Goal: Information Seeking & Learning: Learn about a topic

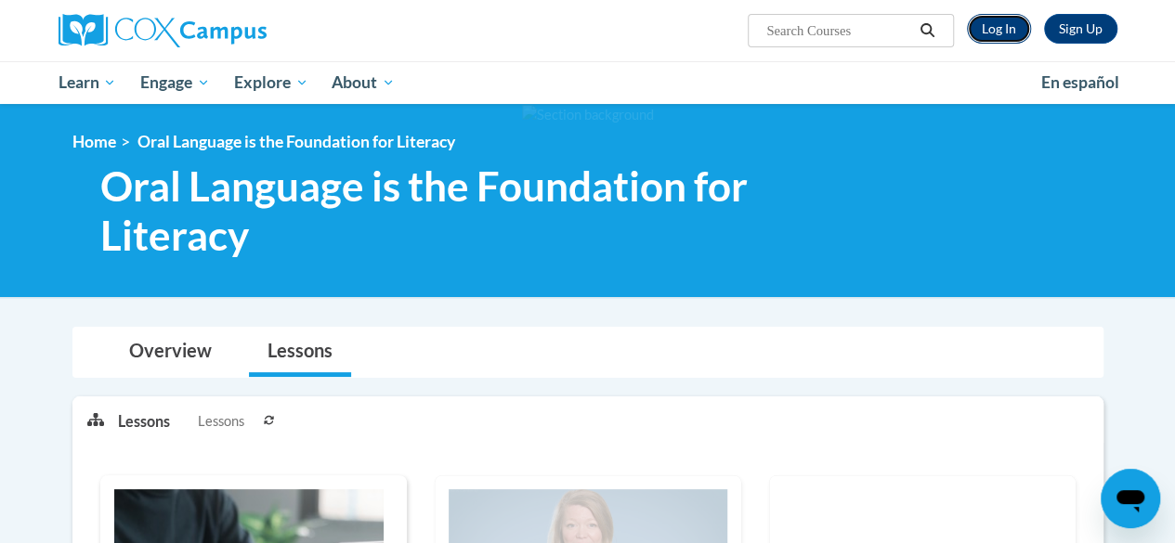
click at [1014, 33] on link "Log In" at bounding box center [999, 29] width 64 height 30
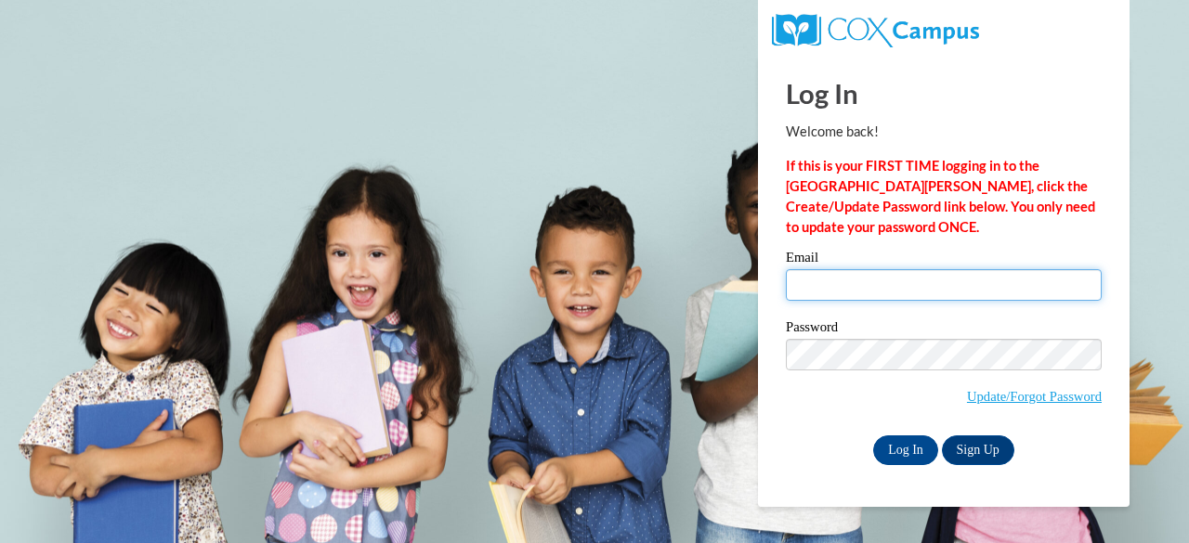
click at [827, 273] on input "Email" at bounding box center [944, 285] width 316 height 32
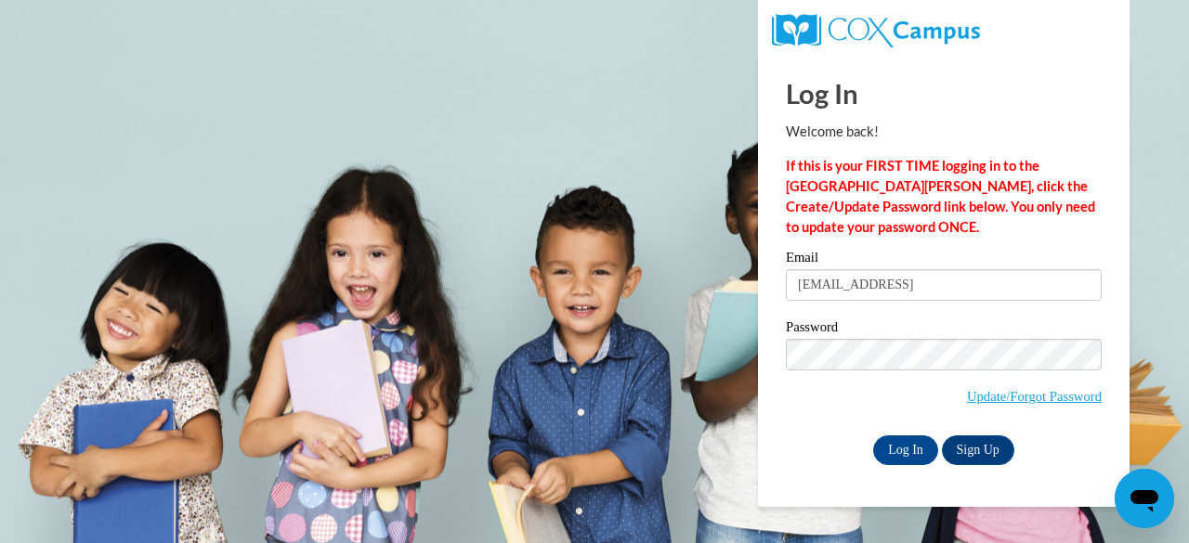
type input "brianna.baitey@gcpsk12.org"
click at [638, 331] on body "Log In Welcome back! If this is your FIRST TIME logging in to the NEW Cox Campu…" at bounding box center [594, 271] width 1189 height 543
click at [902, 447] on input "Log In" at bounding box center [905, 451] width 65 height 30
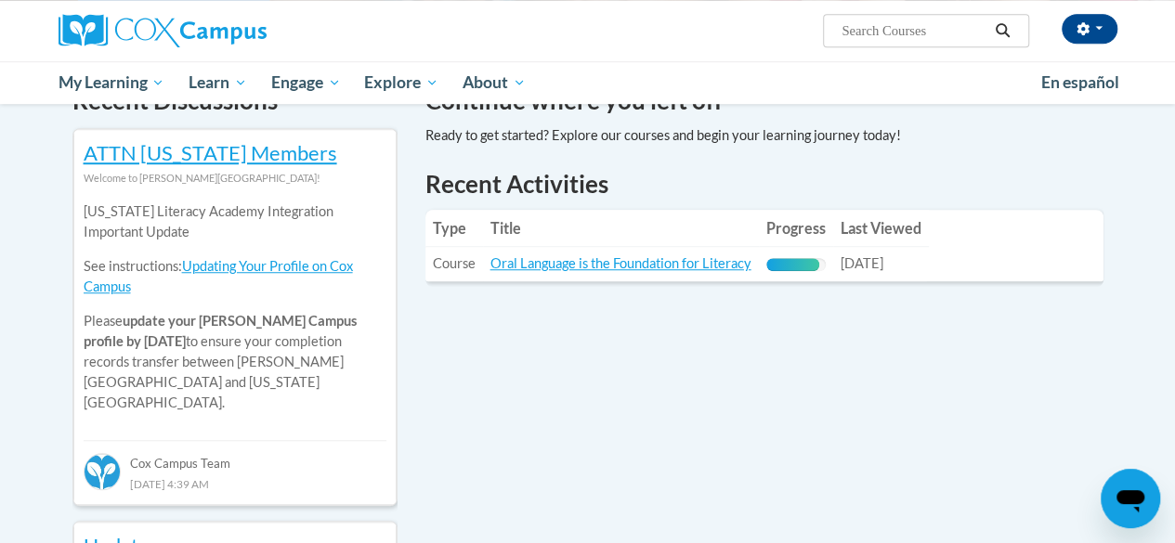
scroll to position [600, 0]
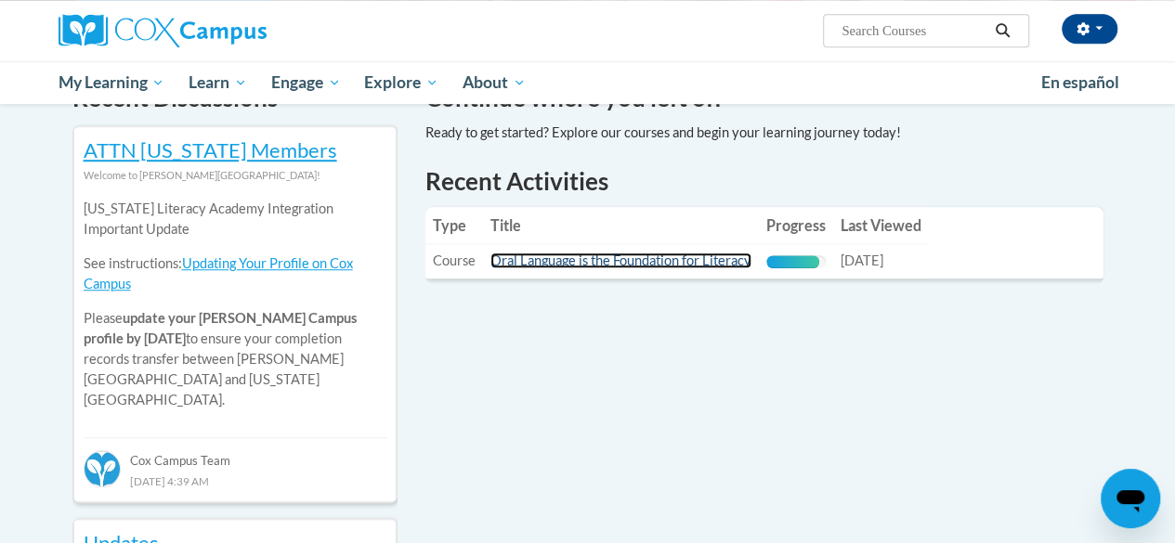
click at [564, 261] on link "Oral Language is the Foundation for Literacy" at bounding box center [620, 261] width 261 height 16
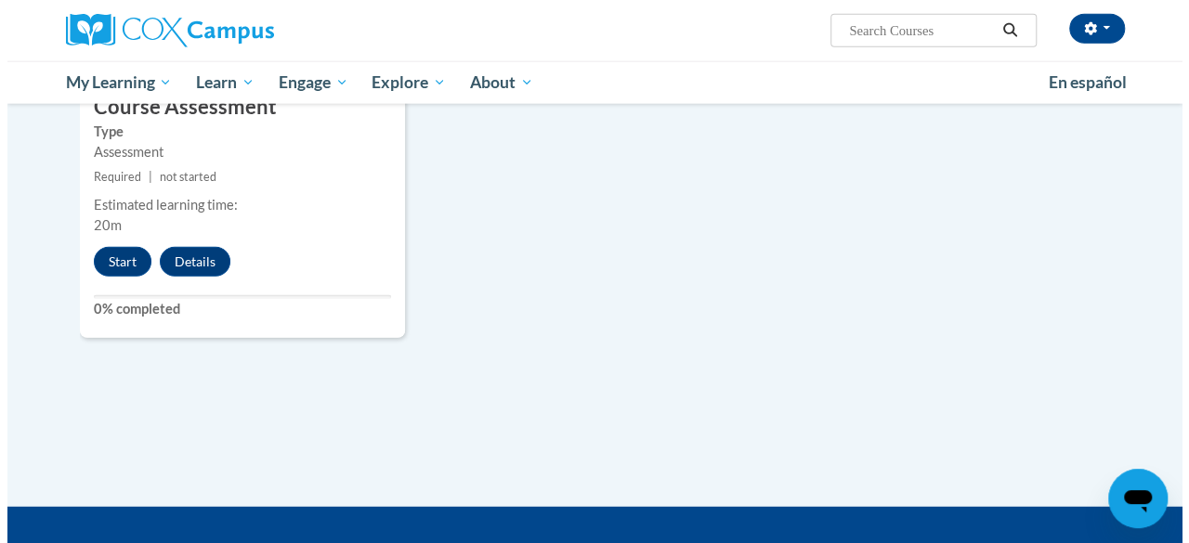
scroll to position [2230, 0]
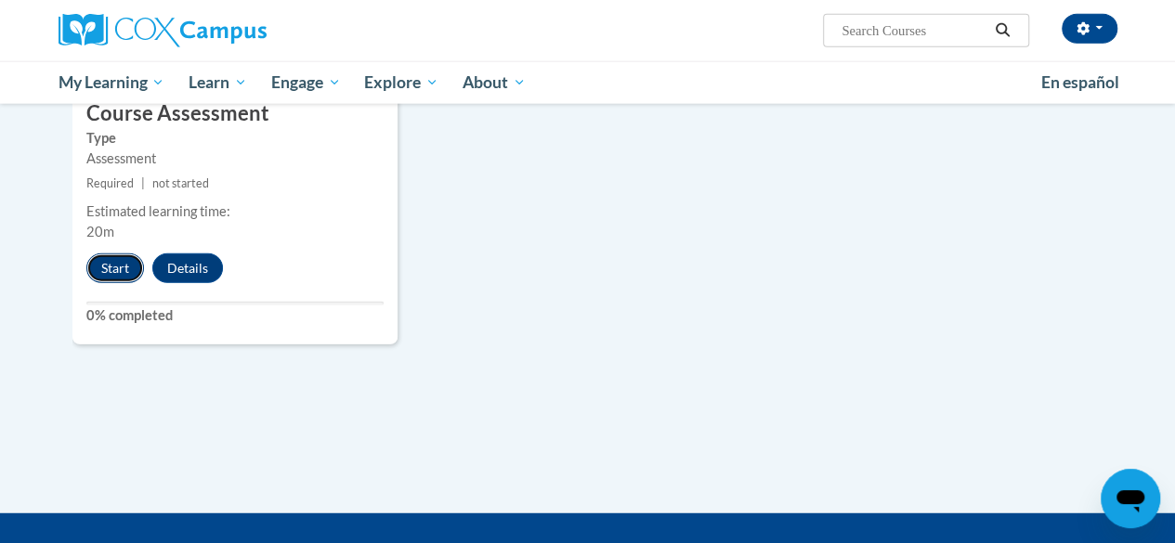
click at [97, 259] on button "Start" at bounding box center [115, 269] width 58 height 30
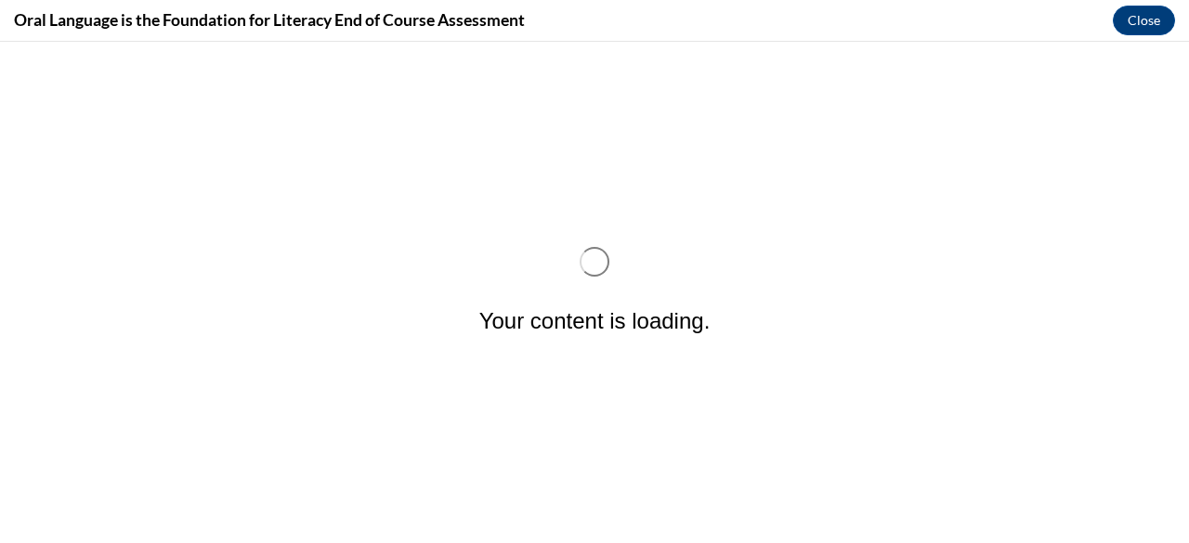
scroll to position [0, 0]
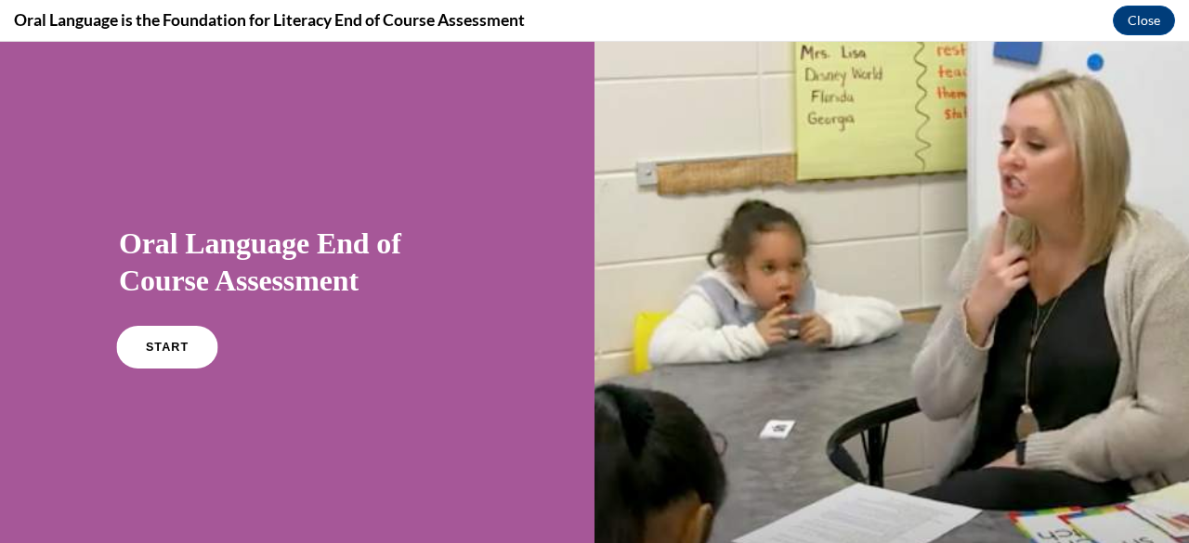
click at [162, 359] on link "START" at bounding box center [166, 347] width 101 height 43
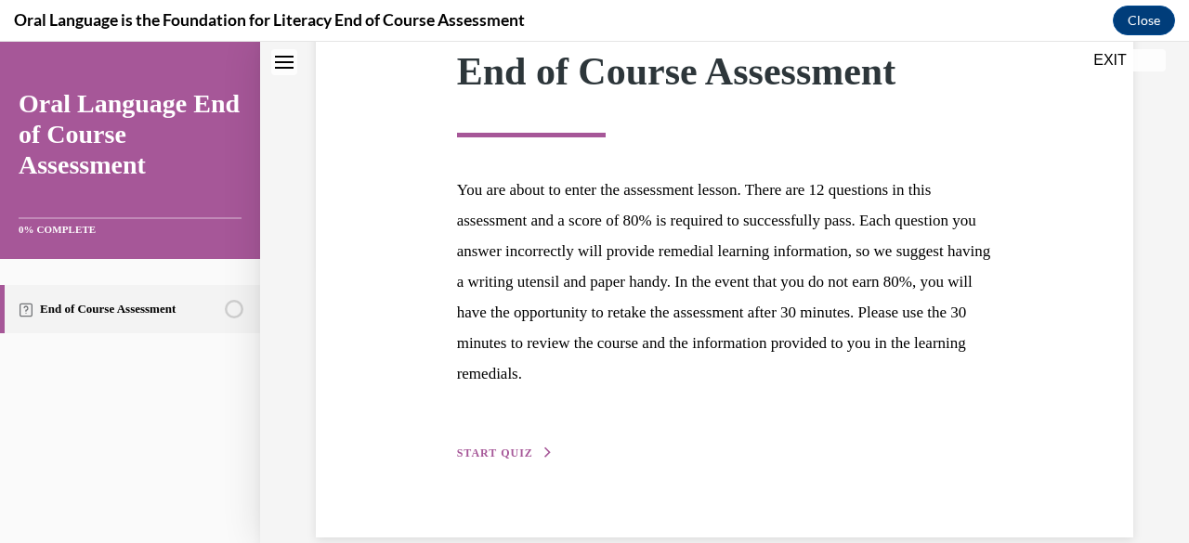
scroll to position [287, 0]
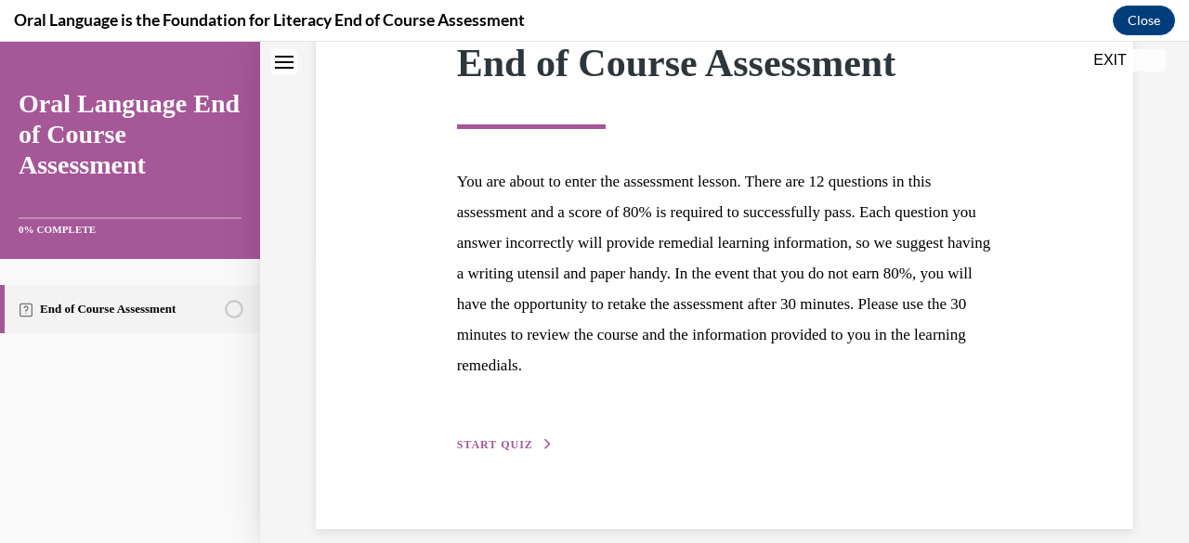
click at [518, 446] on span "START QUIZ" at bounding box center [495, 444] width 76 height 13
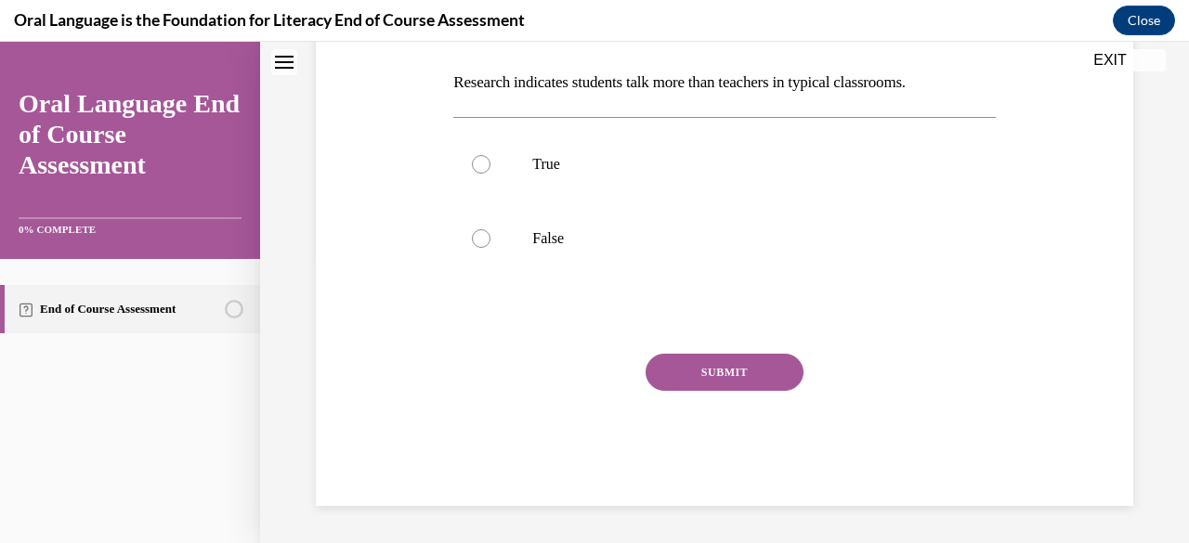
scroll to position [57, 0]
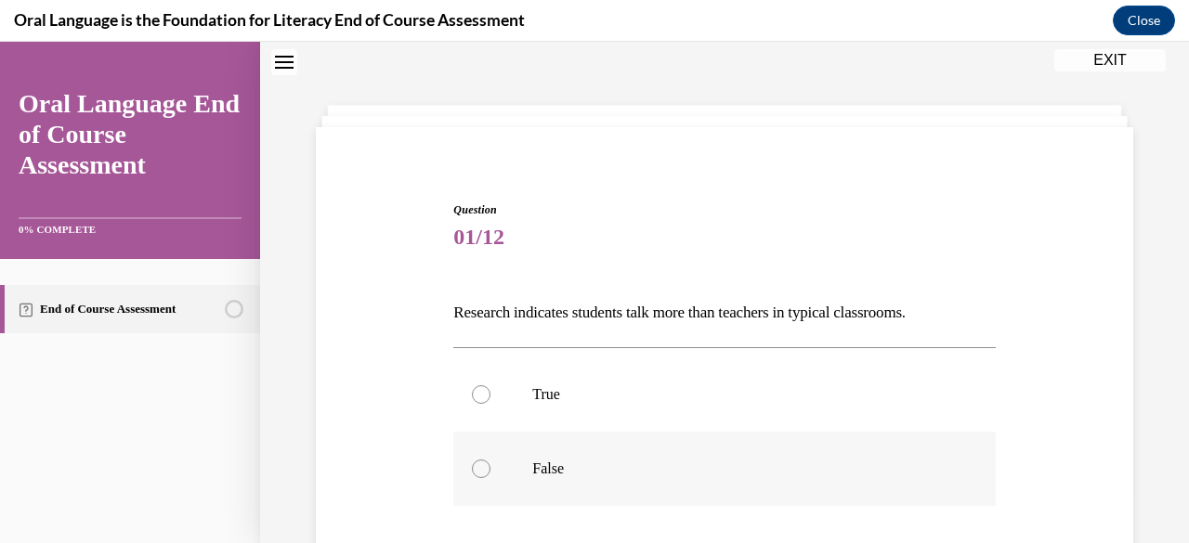
click at [535, 473] on p "False" at bounding box center [740, 469] width 416 height 19
click at [490, 473] on input "False" at bounding box center [481, 469] width 19 height 19
radio input "true"
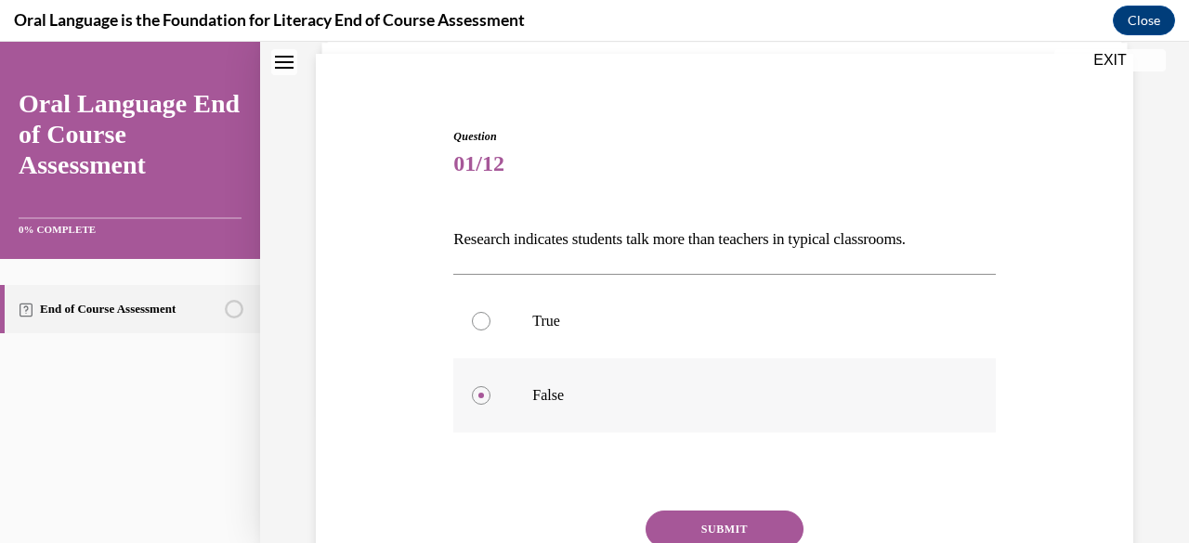
scroll to position [230, 0]
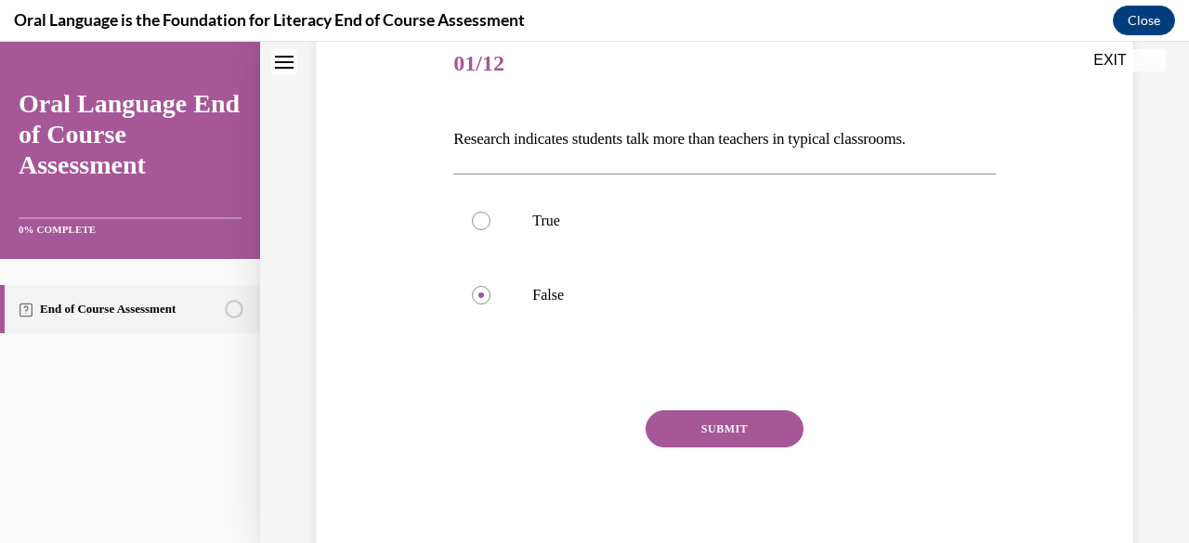
click at [708, 415] on button "SUBMIT" at bounding box center [725, 429] width 158 height 37
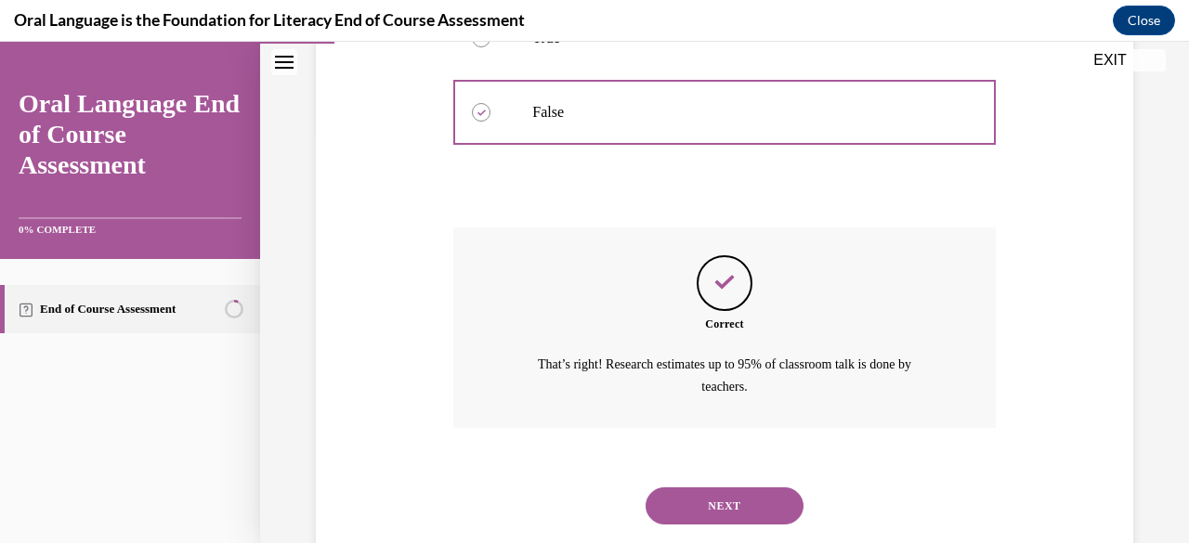
scroll to position [458, 0]
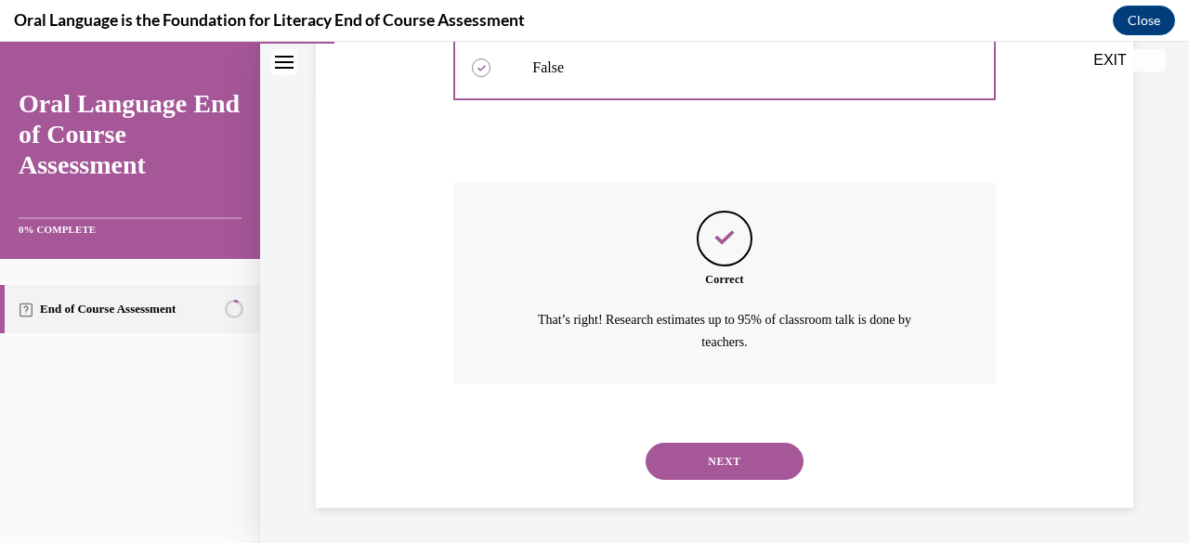
click at [762, 473] on button "NEXT" at bounding box center [725, 461] width 158 height 37
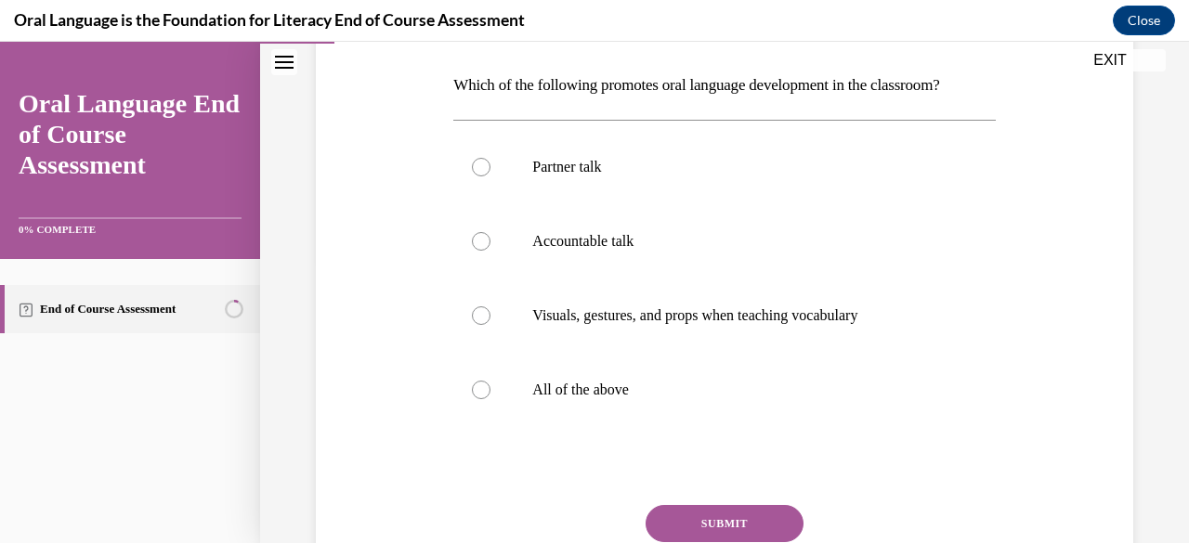
scroll to position [283, 0]
click at [693, 521] on button "SUBMIT" at bounding box center [725, 524] width 158 height 37
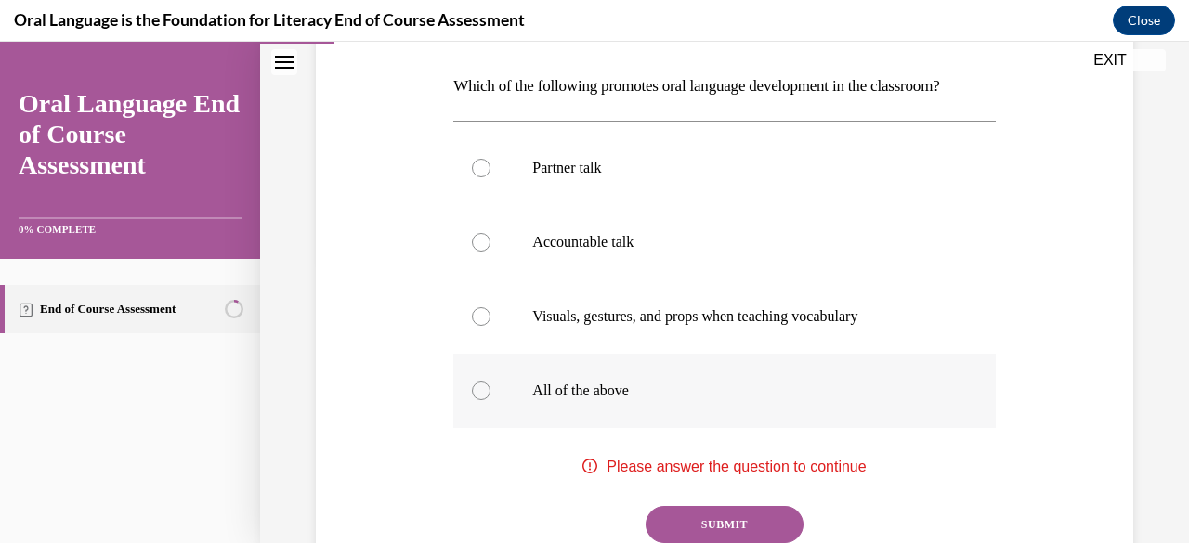
click at [562, 389] on p "All of the above" at bounding box center [740, 391] width 416 height 19
click at [490, 389] on input "All of the above" at bounding box center [481, 391] width 19 height 19
radio input "true"
click at [731, 525] on button "SUBMIT" at bounding box center [725, 524] width 158 height 37
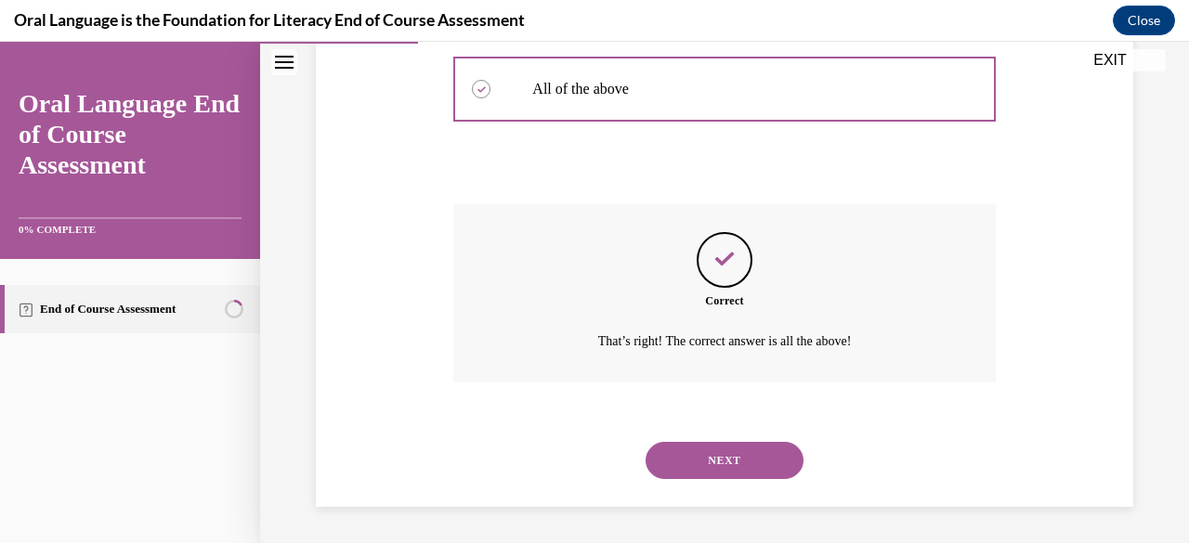
click at [757, 470] on button "NEXT" at bounding box center [725, 460] width 158 height 37
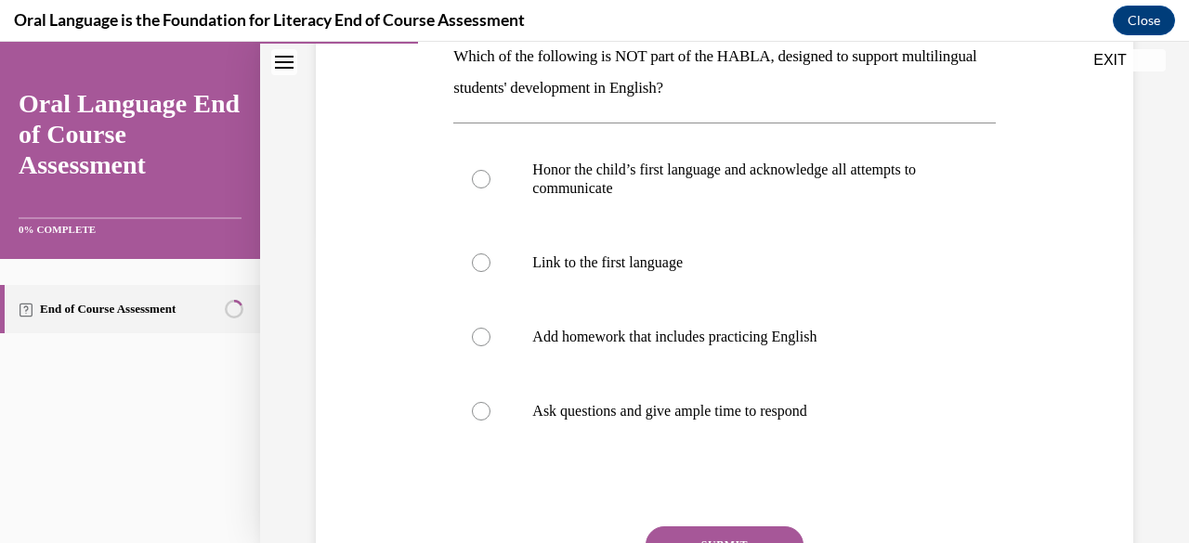
scroll to position [321, 0]
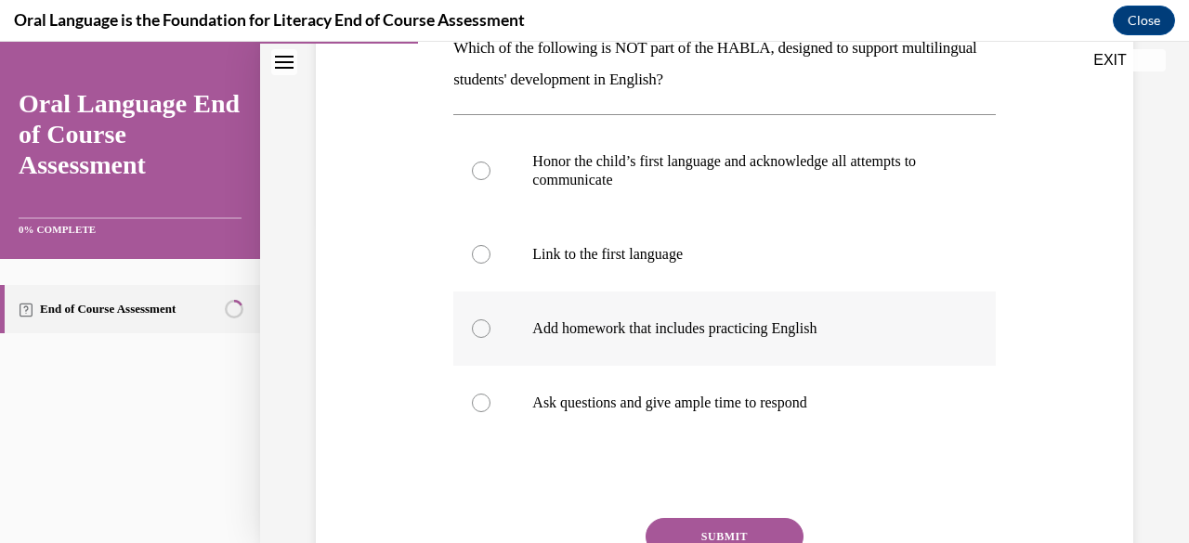
click at [844, 327] on p "Add homework that includes practicing English" at bounding box center [740, 329] width 416 height 19
click at [490, 327] on input "Add homework that includes practicing English" at bounding box center [481, 329] width 19 height 19
radio input "true"
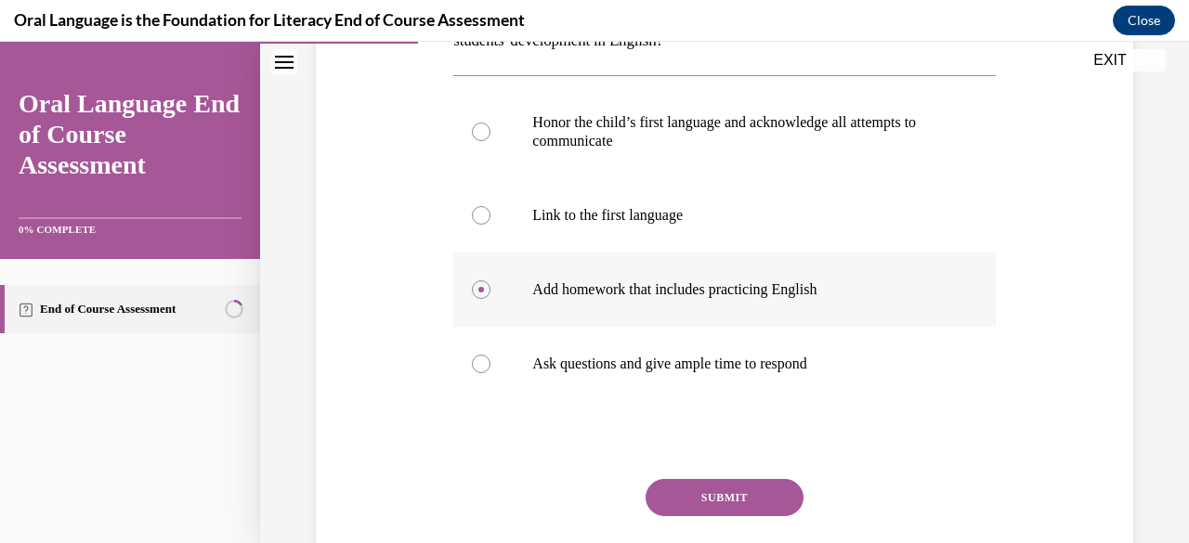
scroll to position [381, 0]
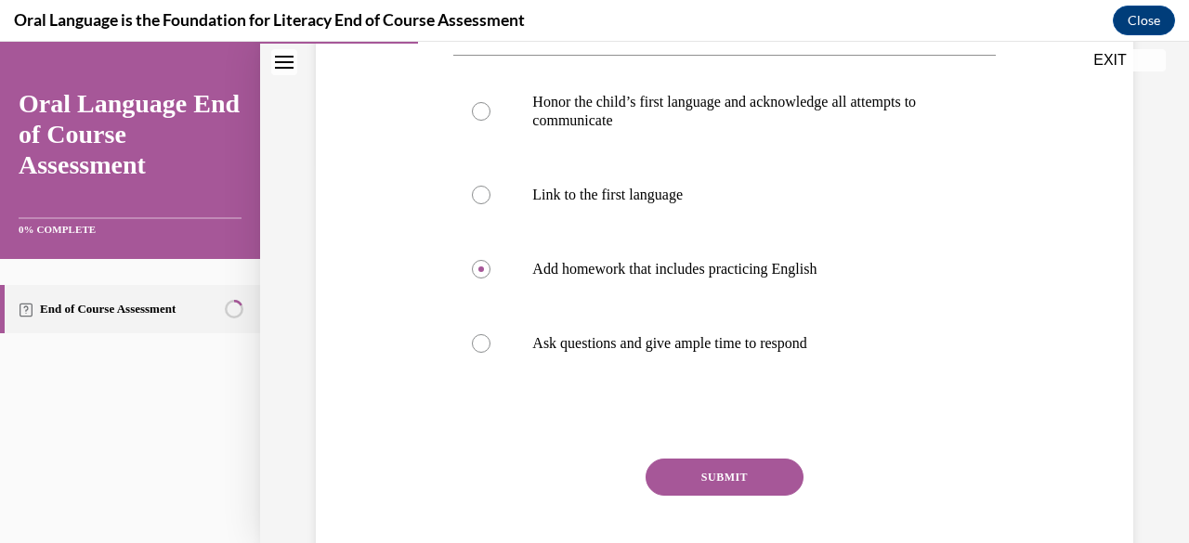
click at [762, 481] on button "SUBMIT" at bounding box center [725, 477] width 158 height 37
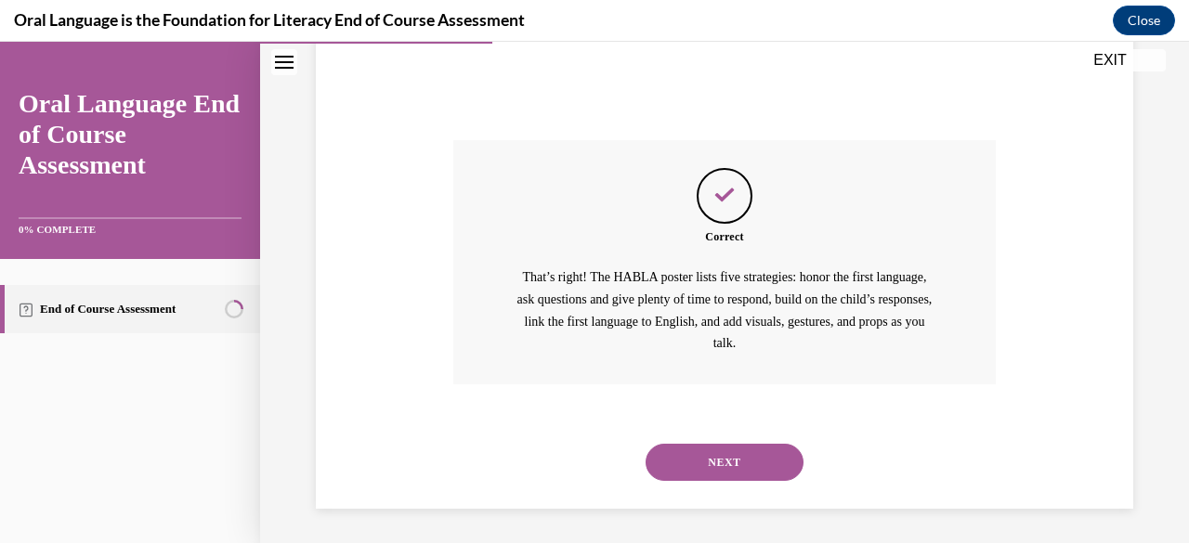
click at [765, 457] on button "NEXT" at bounding box center [725, 462] width 158 height 37
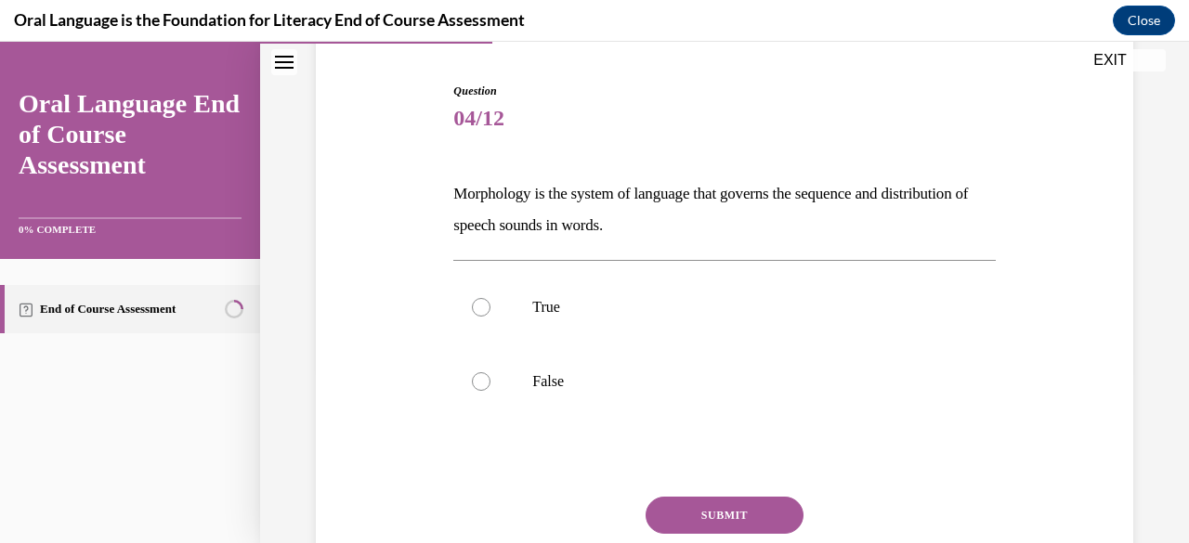
scroll to position [176, 0]
click at [622, 363] on label "False" at bounding box center [723, 381] width 541 height 74
click at [490, 372] on input "False" at bounding box center [481, 381] width 19 height 19
radio input "true"
click at [734, 507] on button "SUBMIT" at bounding box center [725, 514] width 158 height 37
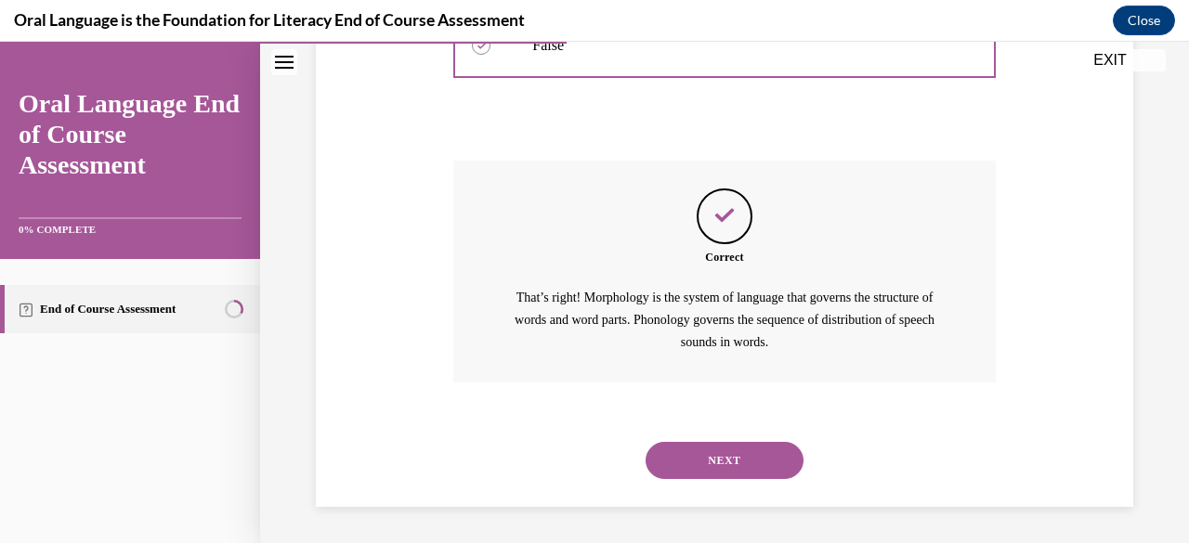
click at [775, 459] on button "NEXT" at bounding box center [725, 460] width 158 height 37
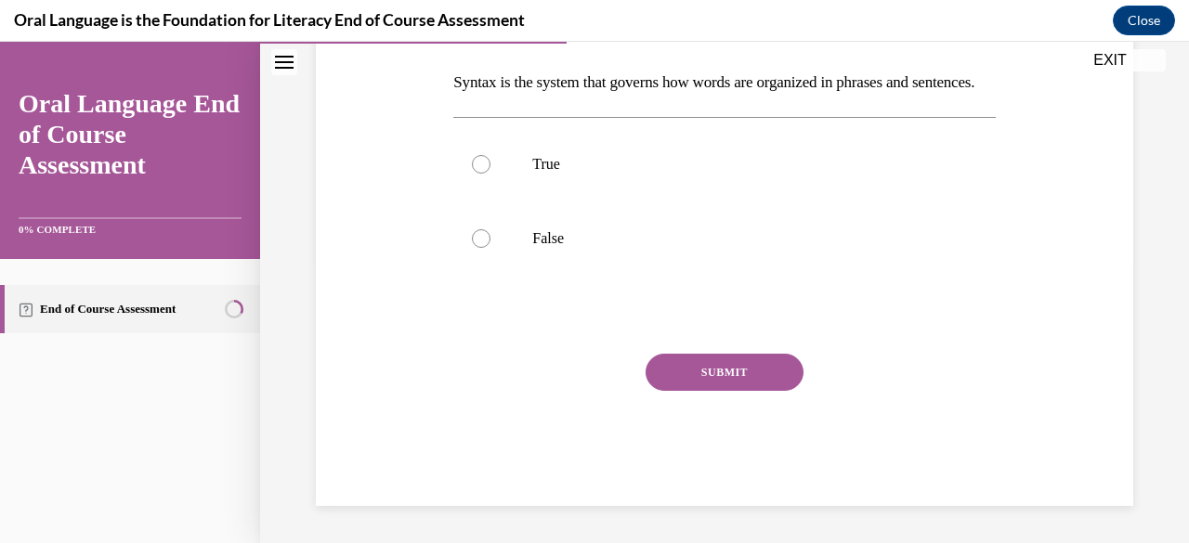
scroll to position [57, 0]
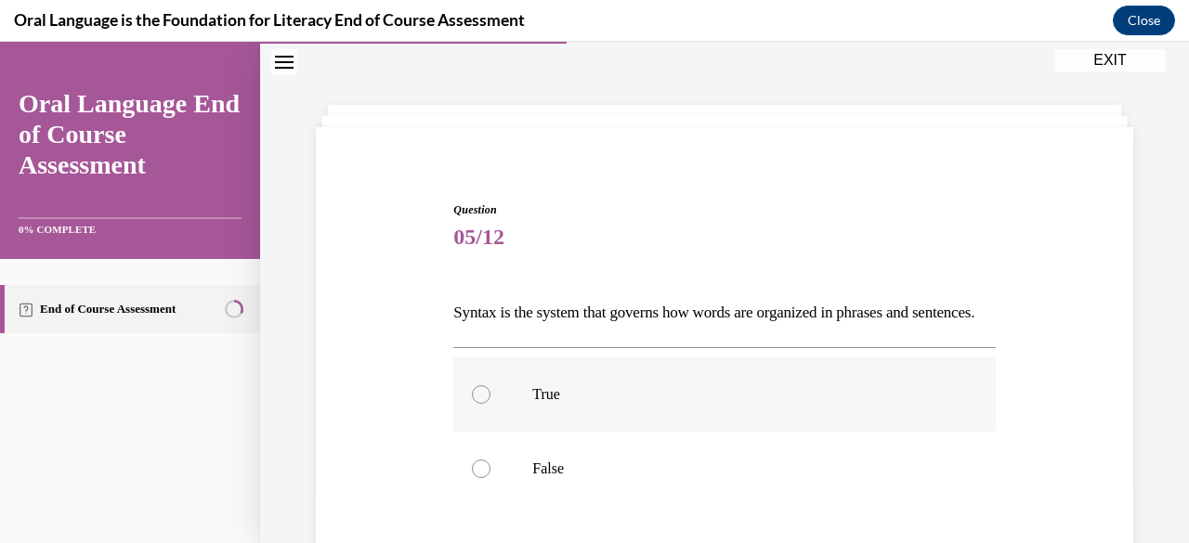
click at [640, 404] on p "True" at bounding box center [740, 394] width 416 height 19
click at [490, 404] on input "True" at bounding box center [481, 394] width 19 height 19
radio input "true"
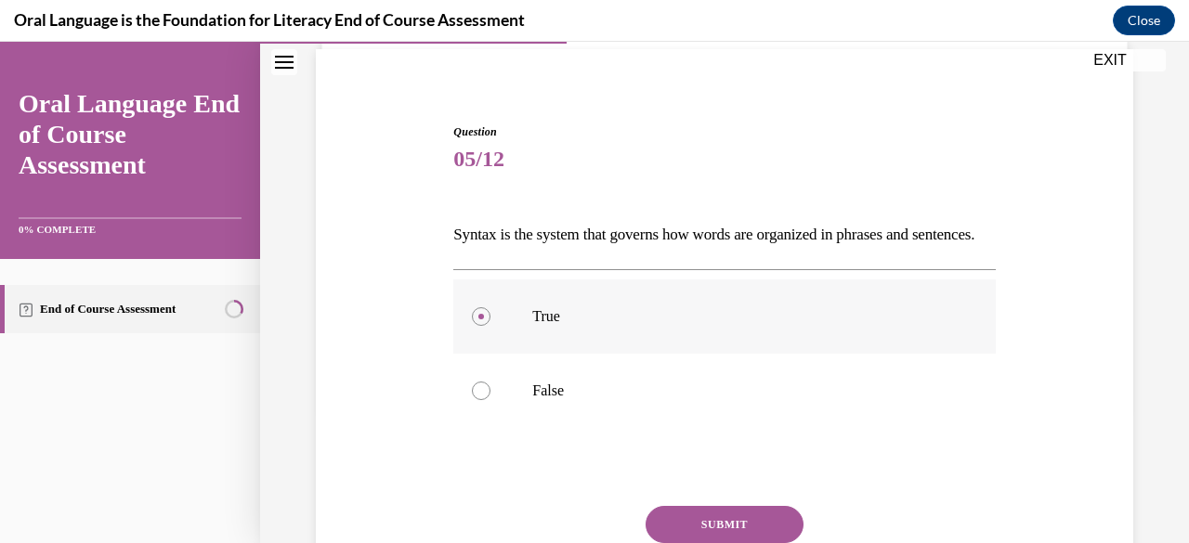
scroll to position [262, 0]
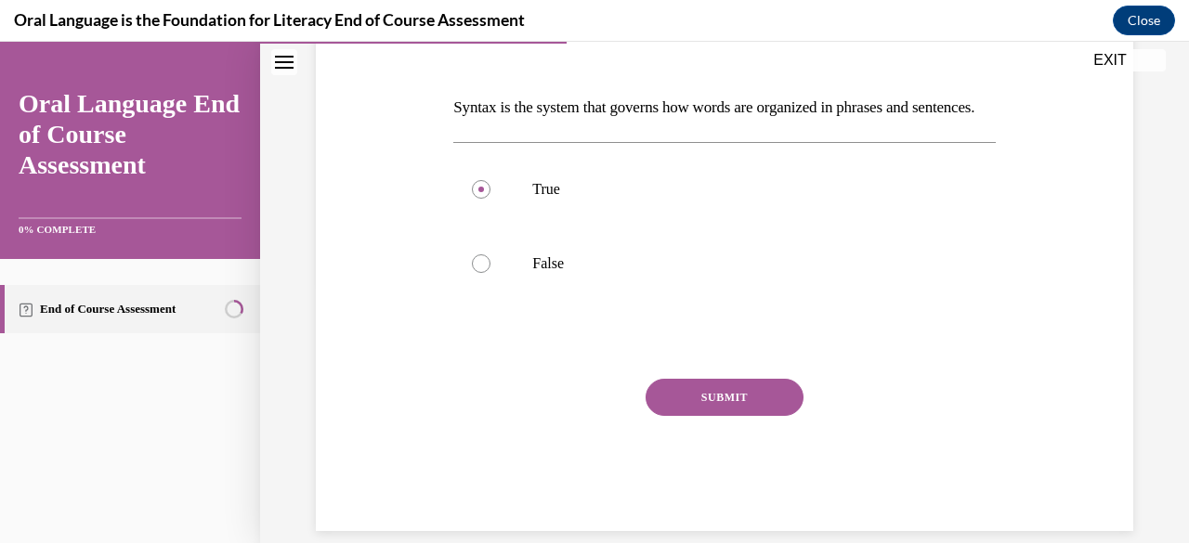
click at [772, 416] on button "SUBMIT" at bounding box center [725, 397] width 158 height 37
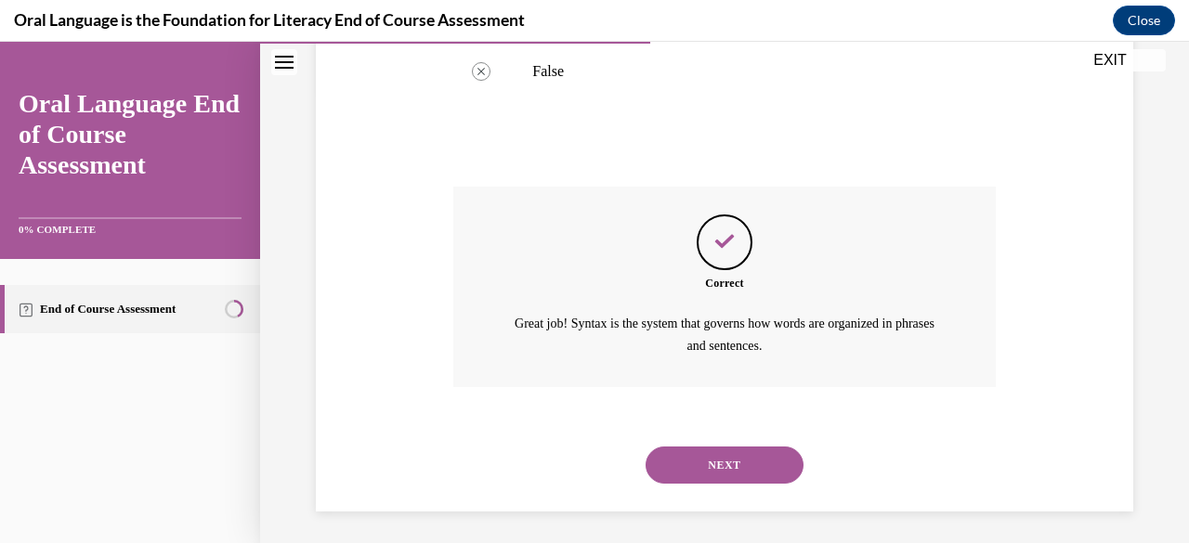
scroll to position [489, 0]
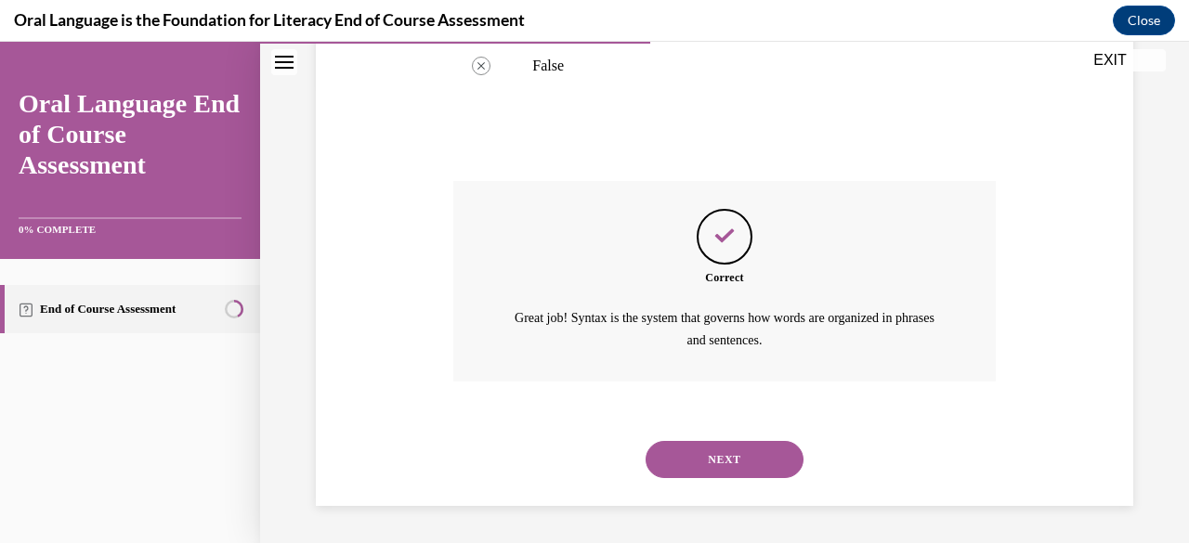
click at [761, 457] on button "NEXT" at bounding box center [725, 459] width 158 height 37
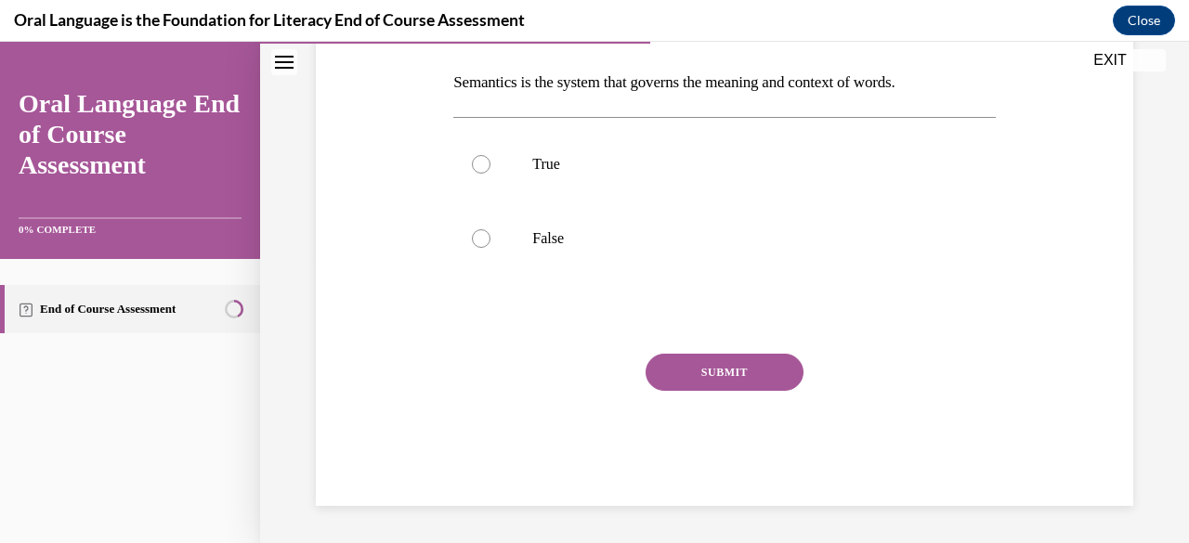
scroll to position [57, 0]
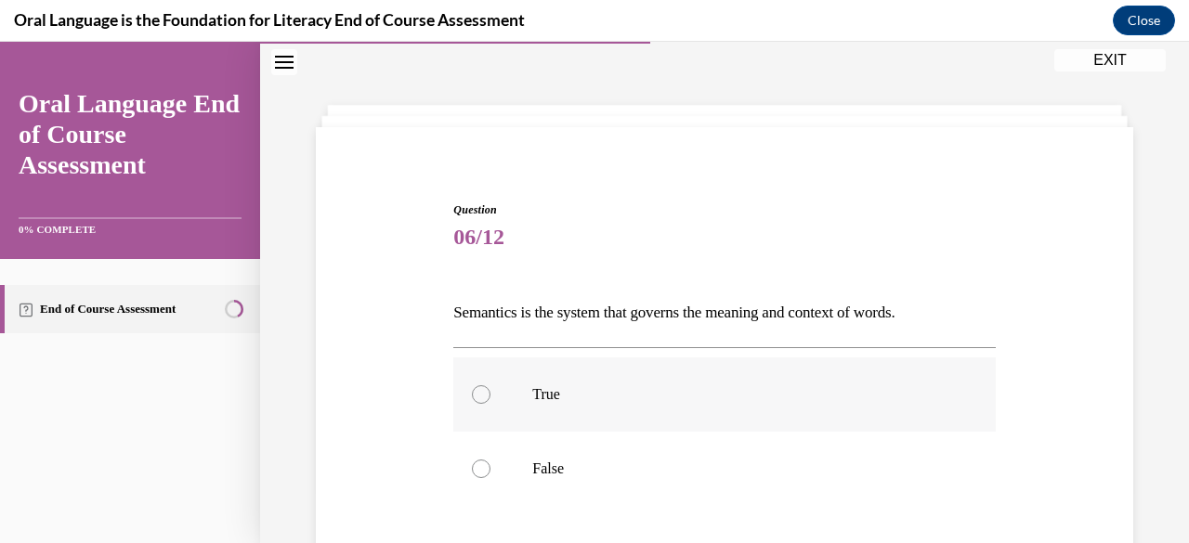
click at [470, 401] on label "True" at bounding box center [723, 395] width 541 height 74
click at [472, 401] on input "True" at bounding box center [481, 394] width 19 height 19
radio input "true"
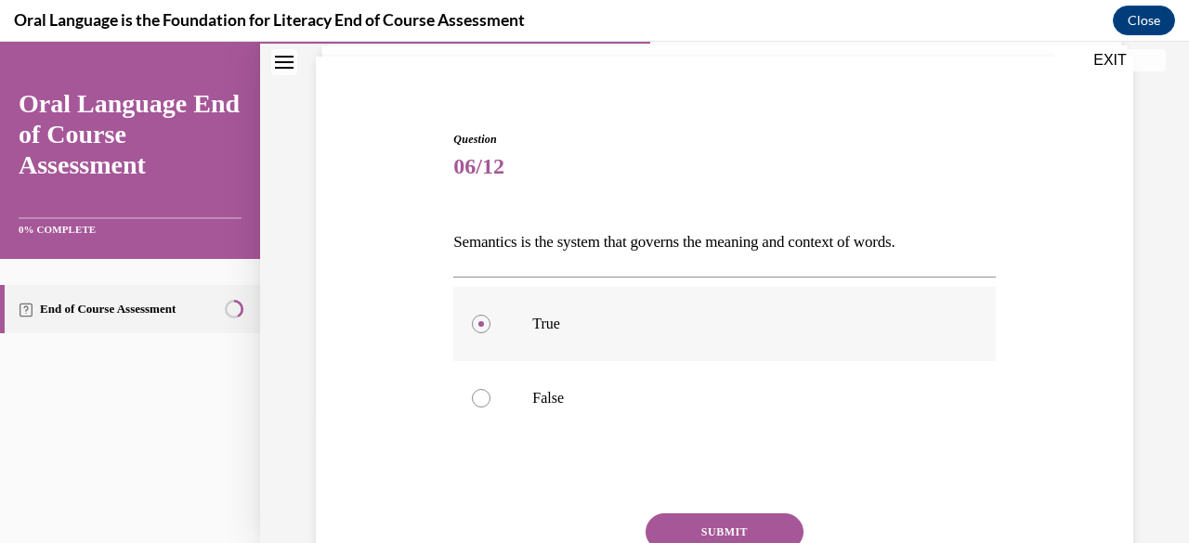
scroll to position [230, 0]
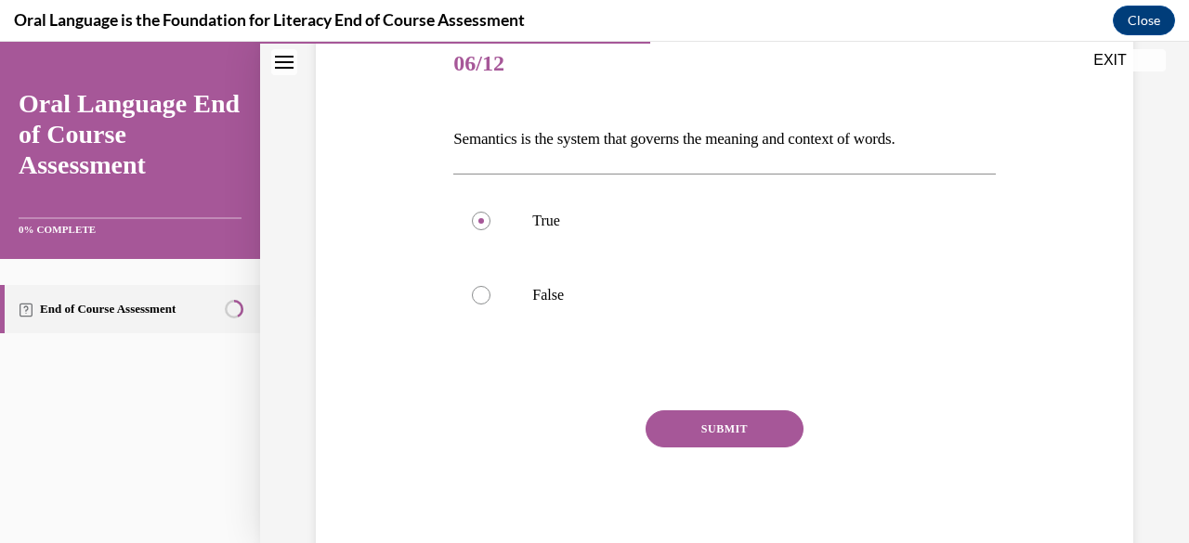
click at [769, 433] on button "SUBMIT" at bounding box center [725, 429] width 158 height 37
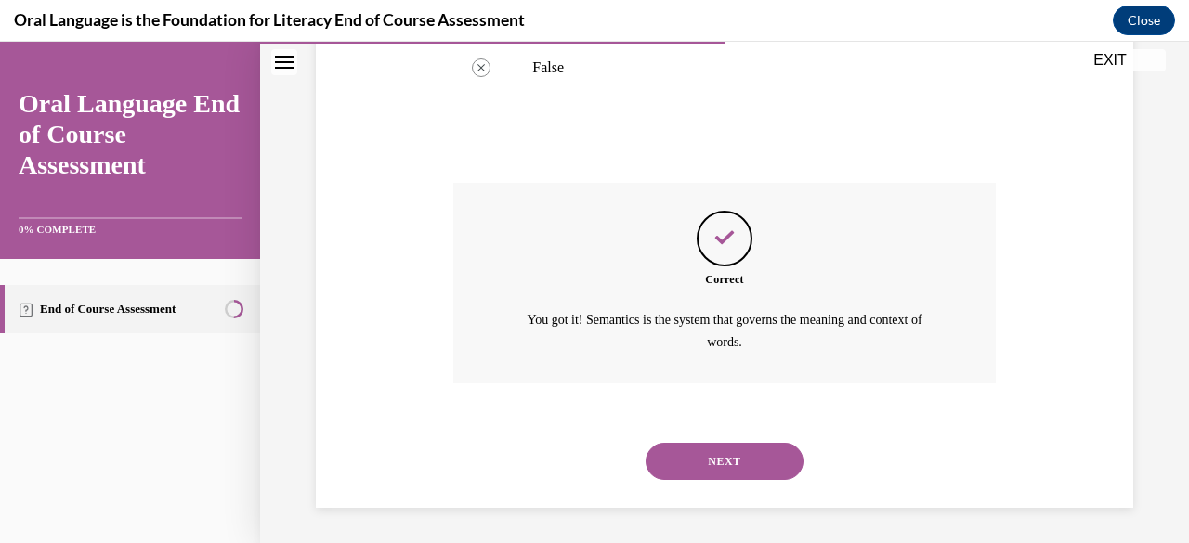
click at [761, 455] on button "NEXT" at bounding box center [725, 461] width 158 height 37
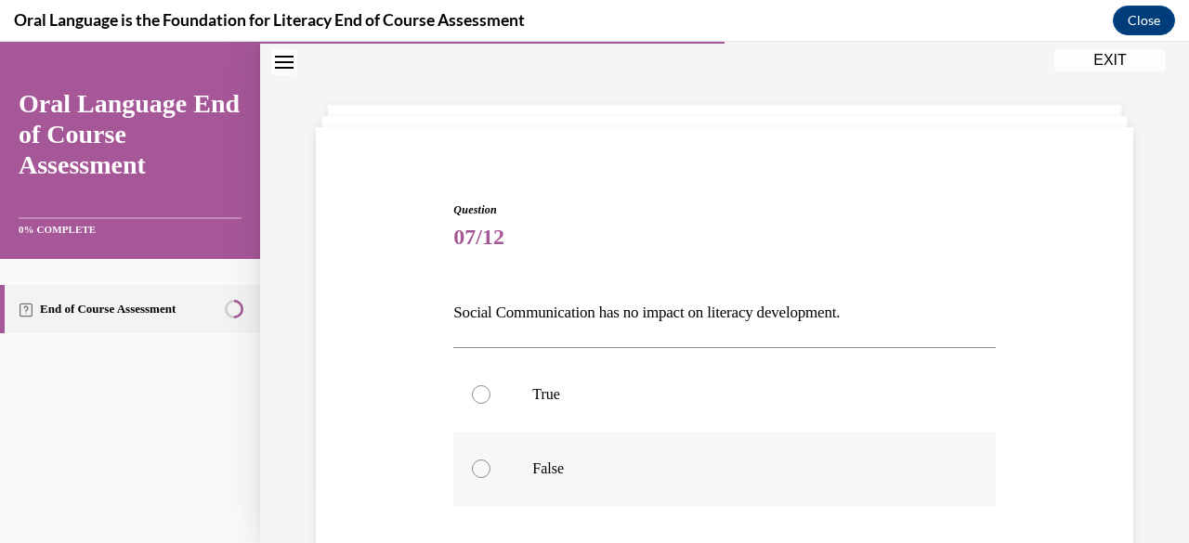
click at [806, 453] on label "False" at bounding box center [723, 469] width 541 height 74
click at [490, 460] on input "False" at bounding box center [481, 469] width 19 height 19
radio input "true"
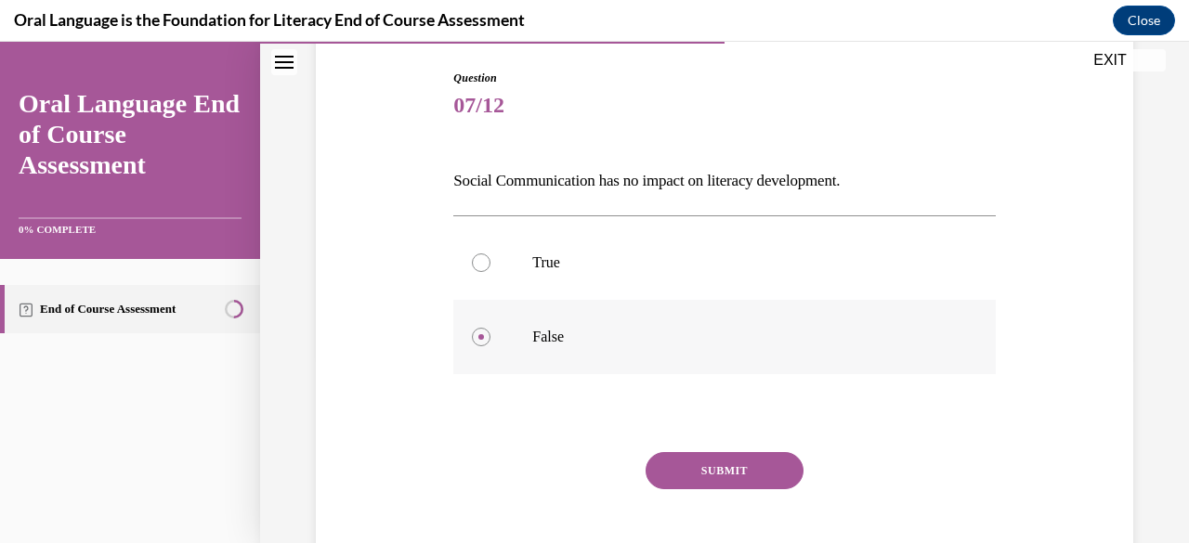
scroll to position [230, 0]
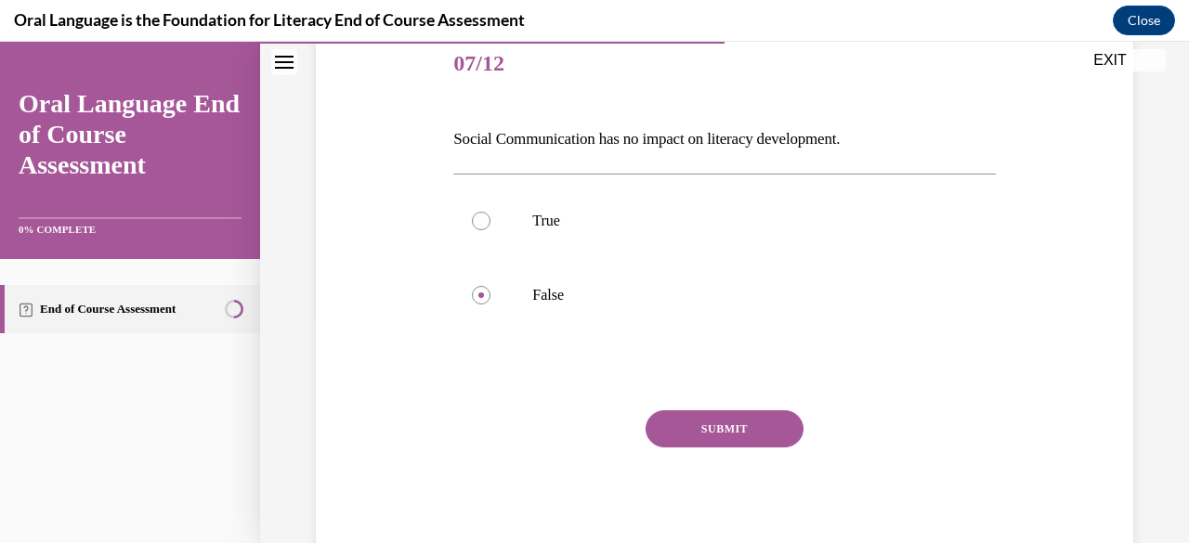
click at [750, 438] on button "SUBMIT" at bounding box center [725, 429] width 158 height 37
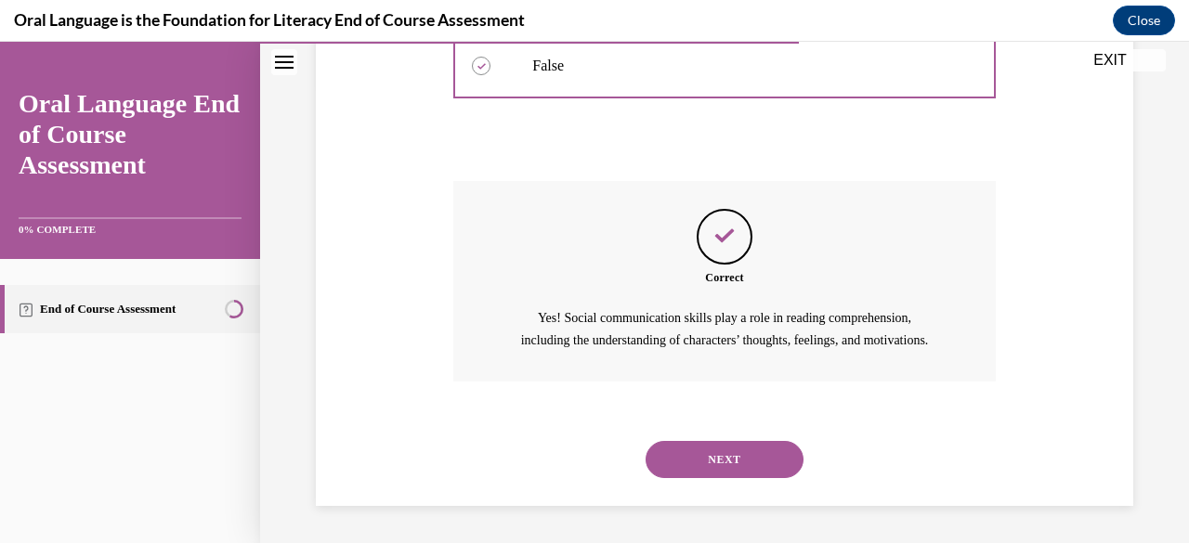
click at [764, 476] on button "NEXT" at bounding box center [725, 459] width 158 height 37
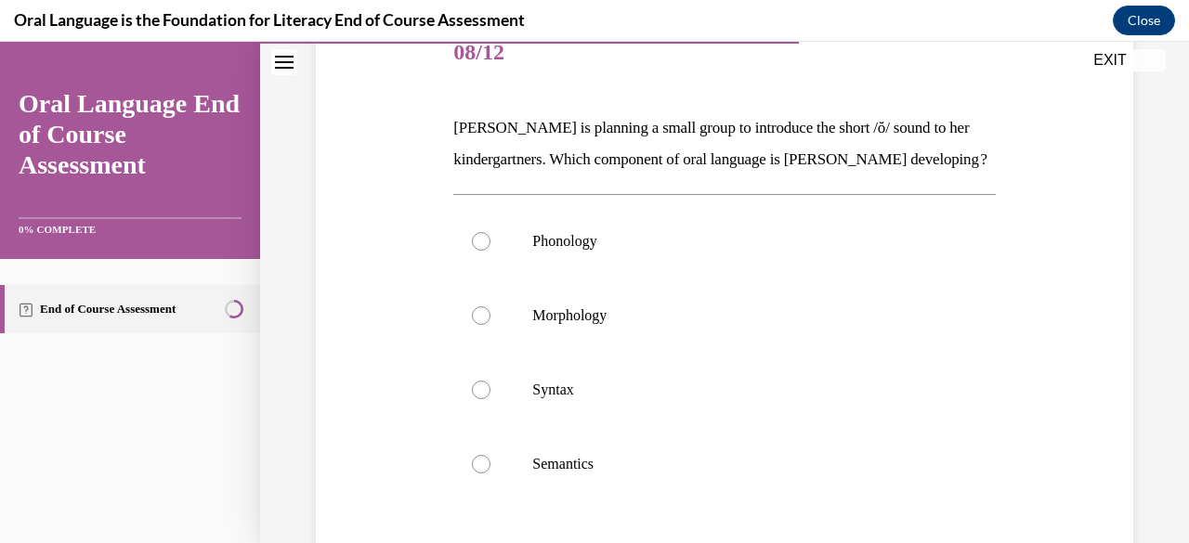
scroll to position [241, 0]
click at [628, 251] on p "Phonology" at bounding box center [740, 241] width 416 height 19
click at [490, 251] on input "Phonology" at bounding box center [481, 241] width 19 height 19
radio input "true"
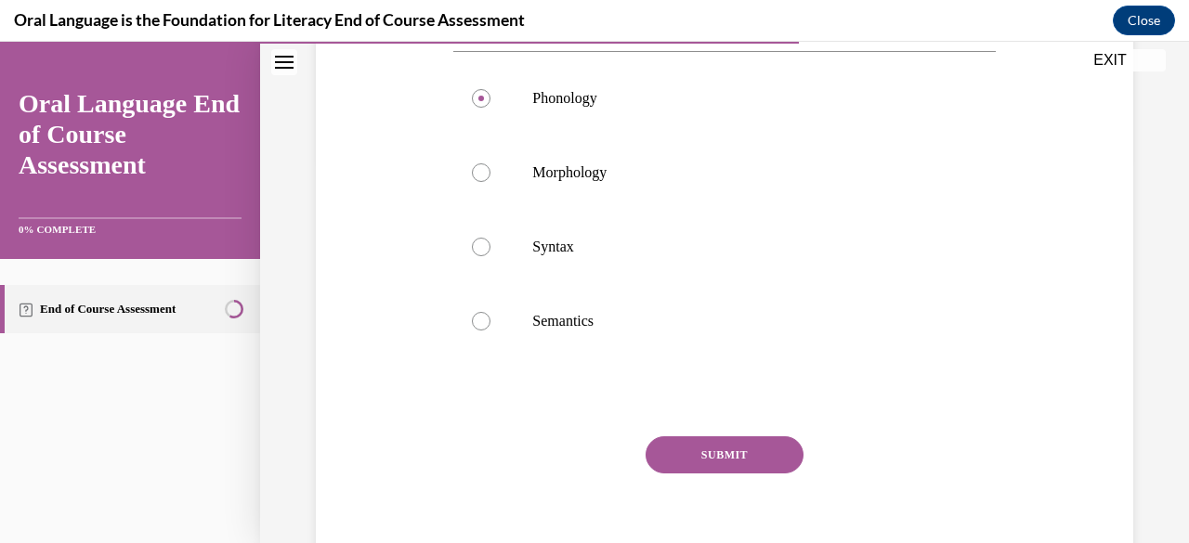
scroll to position [407, 0]
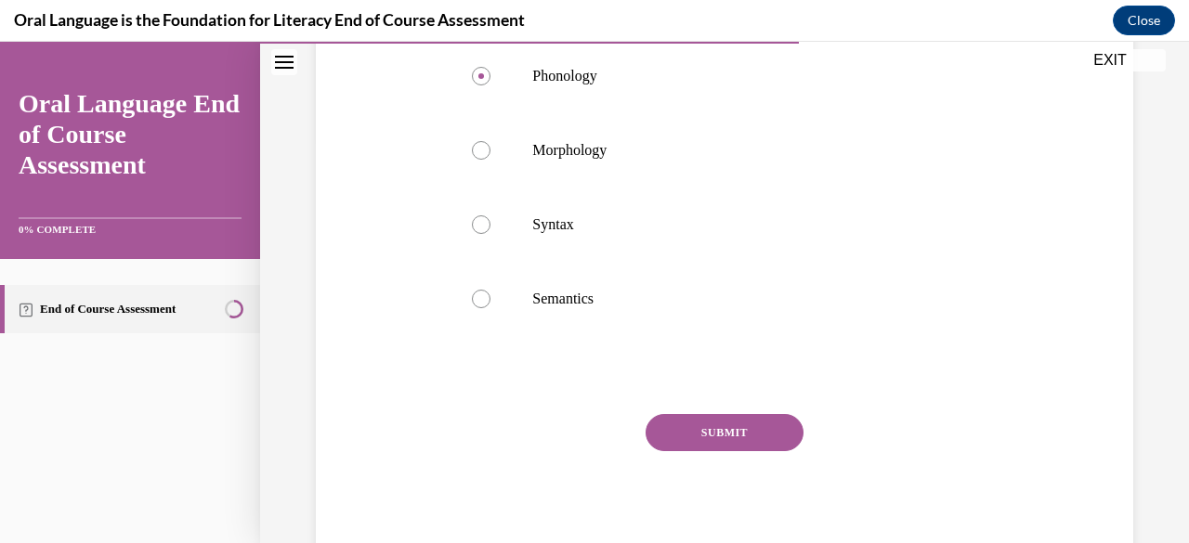
click at [763, 451] on button "SUBMIT" at bounding box center [725, 432] width 158 height 37
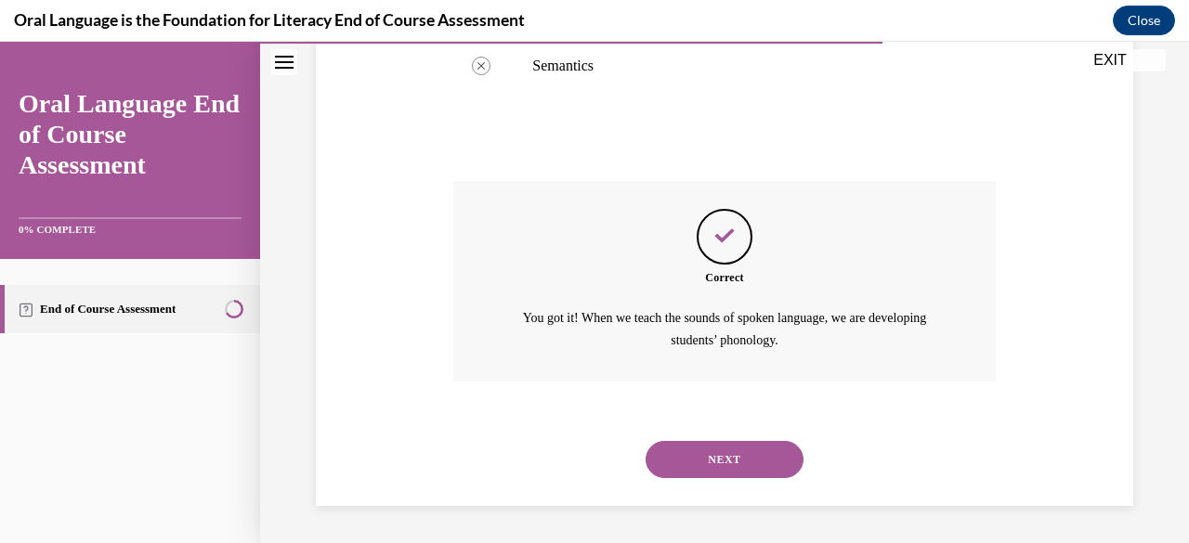
click at [759, 460] on button "NEXT" at bounding box center [725, 459] width 158 height 37
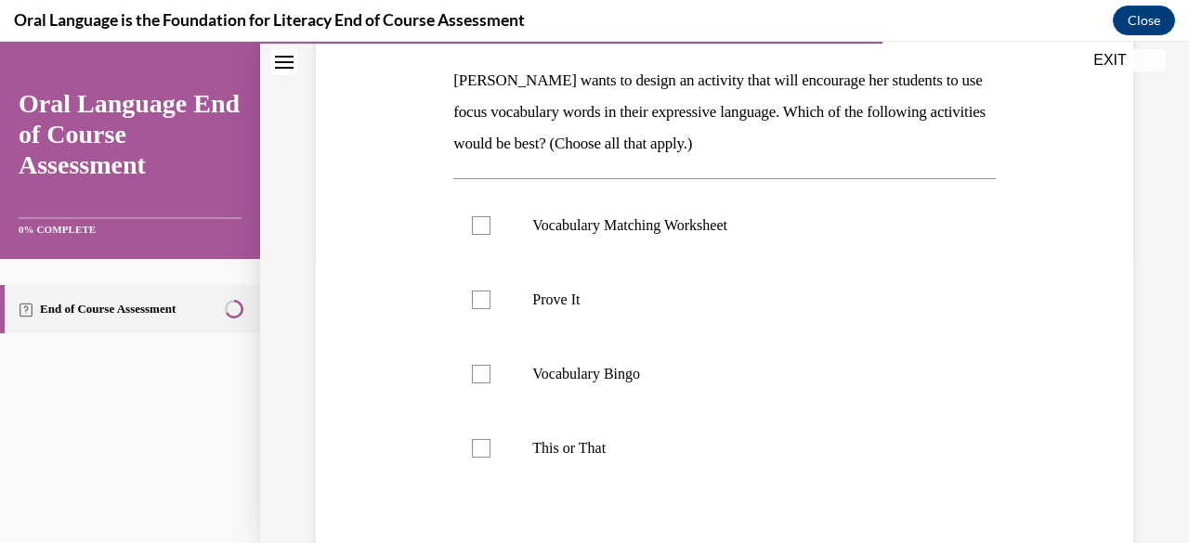
scroll to position [281, 0]
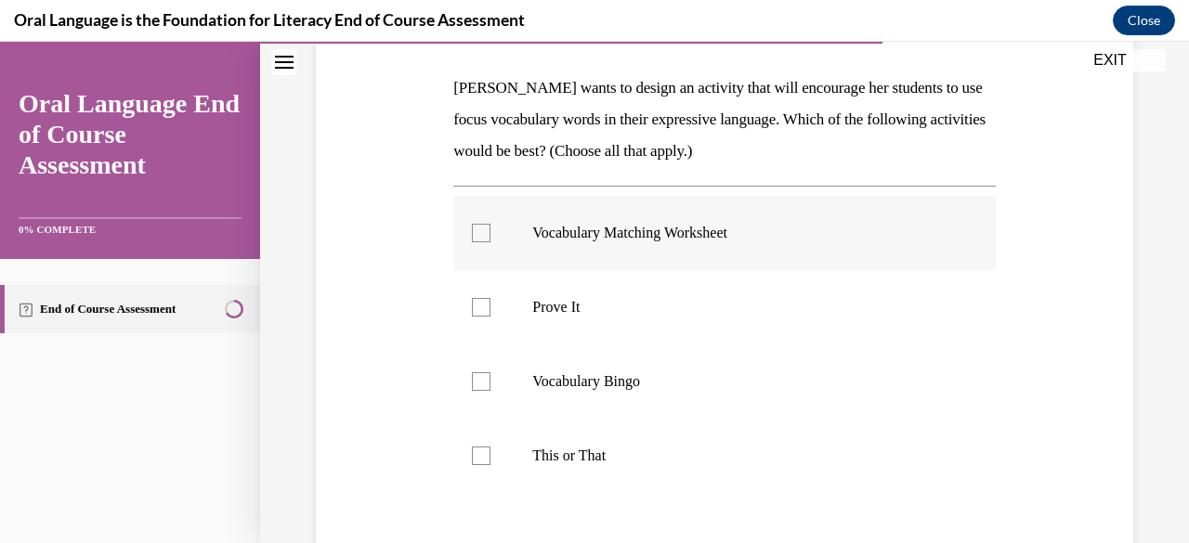
click at [745, 240] on p "Vocabulary Matching Worksheet" at bounding box center [740, 233] width 416 height 19
click at [490, 240] on input "Vocabulary Matching Worksheet" at bounding box center [481, 233] width 19 height 19
checkbox input "true"
click at [843, 325] on label "Prove It" at bounding box center [723, 307] width 541 height 74
click at [490, 317] on input "Prove It" at bounding box center [481, 307] width 19 height 19
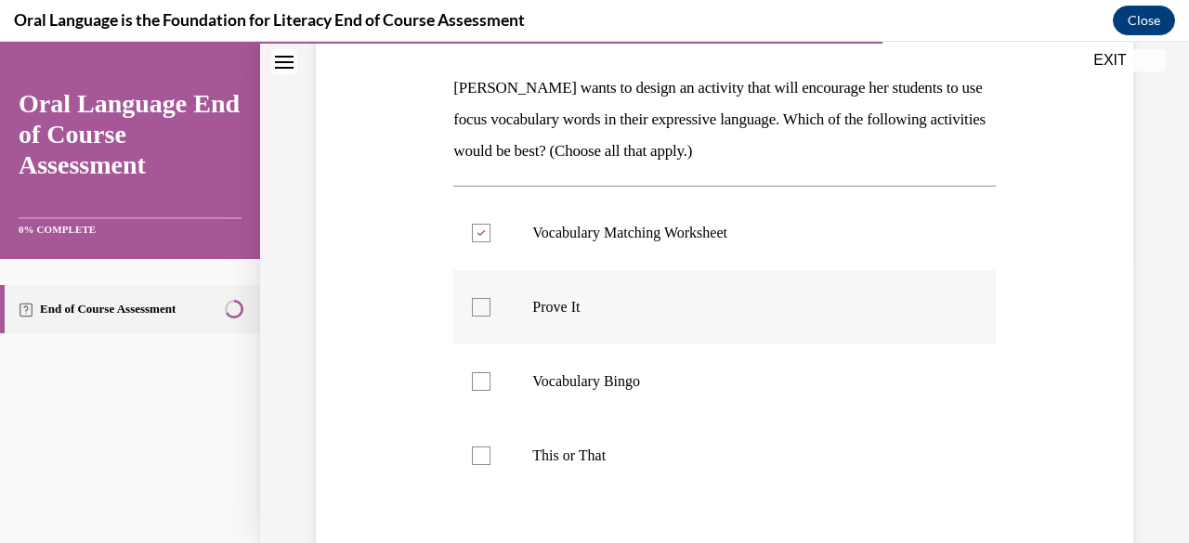
checkbox input "true"
click at [742, 451] on p "This or That" at bounding box center [740, 456] width 416 height 19
click at [490, 451] on input "This or That" at bounding box center [481, 456] width 19 height 19
checkbox input "true"
click at [782, 375] on p "Vocabulary Bingo" at bounding box center [740, 381] width 416 height 19
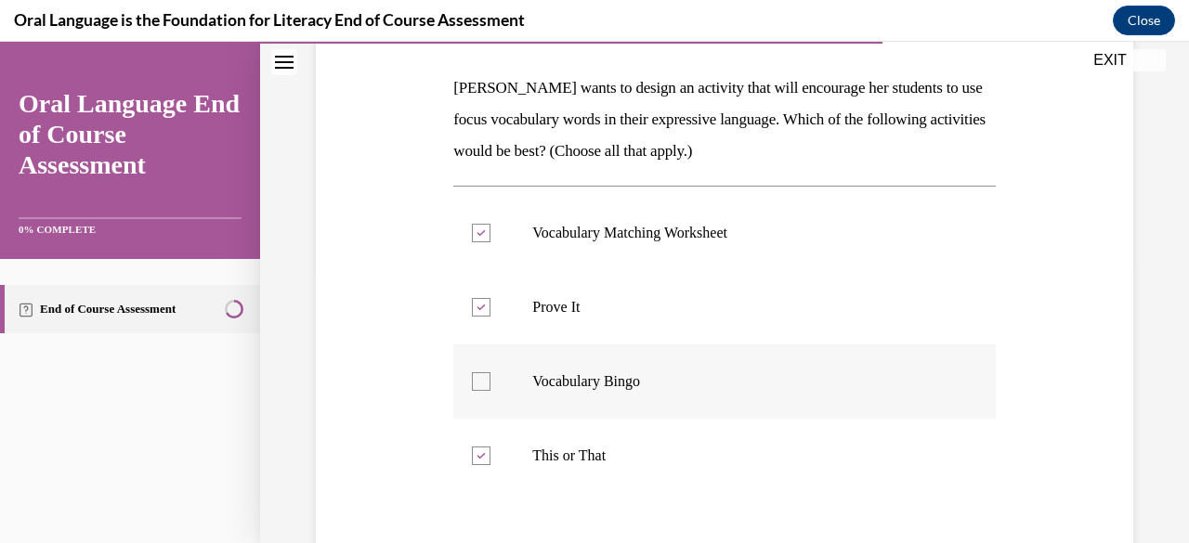
click at [490, 375] on input "Vocabulary Bingo" at bounding box center [481, 381] width 19 height 19
checkbox input "true"
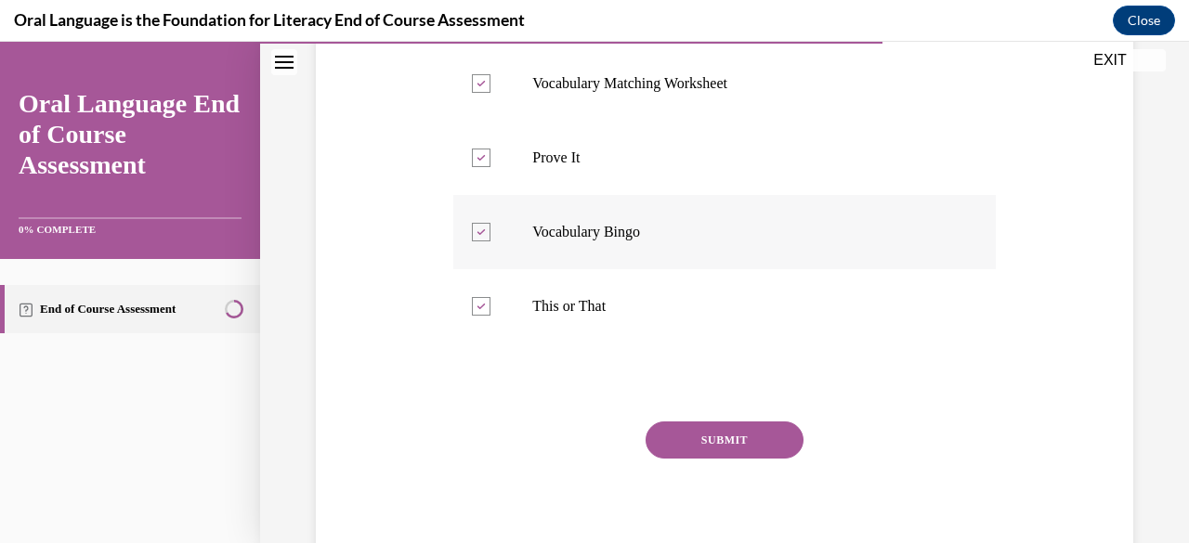
scroll to position [438, 0]
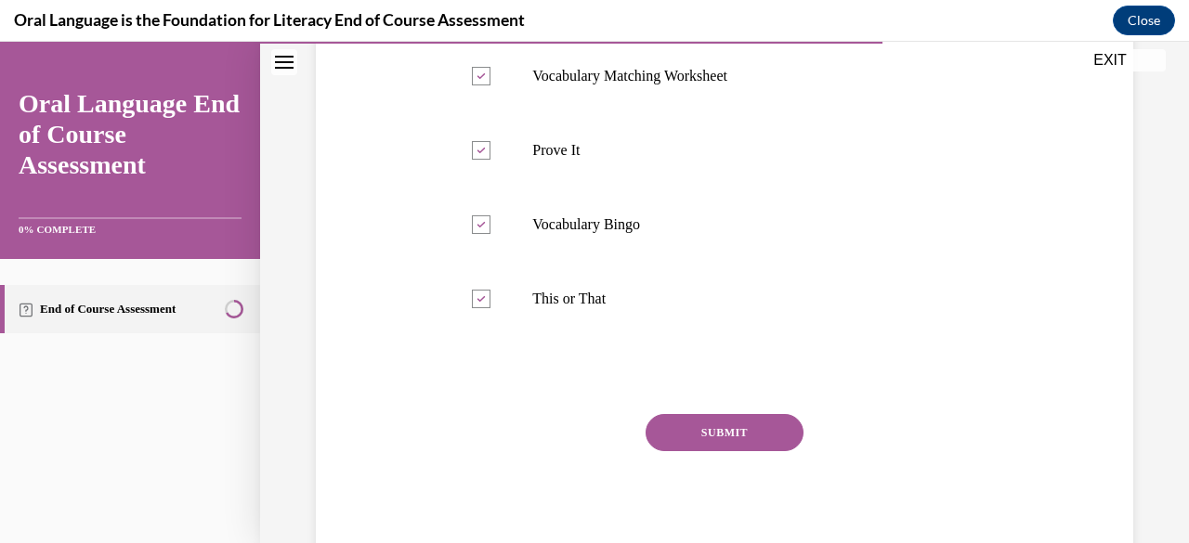
click at [772, 425] on button "SUBMIT" at bounding box center [725, 432] width 158 height 37
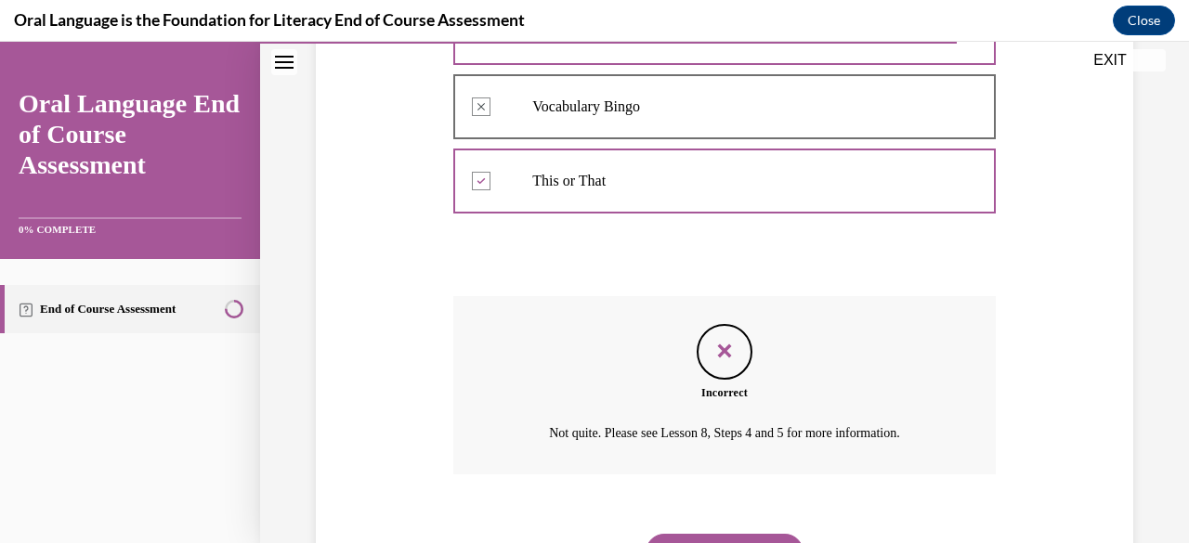
scroll to position [648, 0]
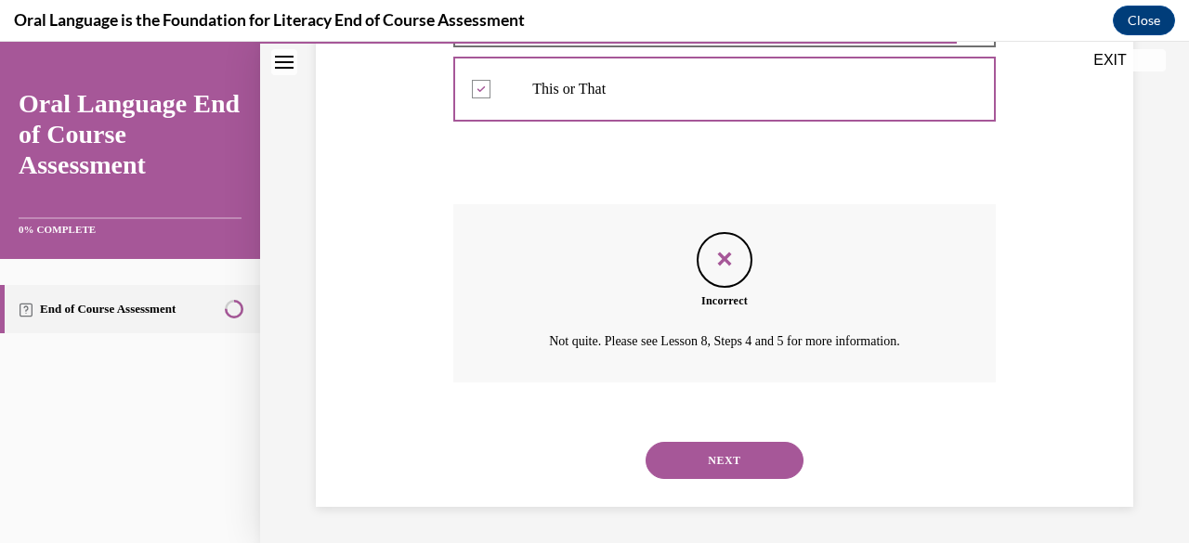
click at [748, 451] on button "NEXT" at bounding box center [725, 460] width 158 height 37
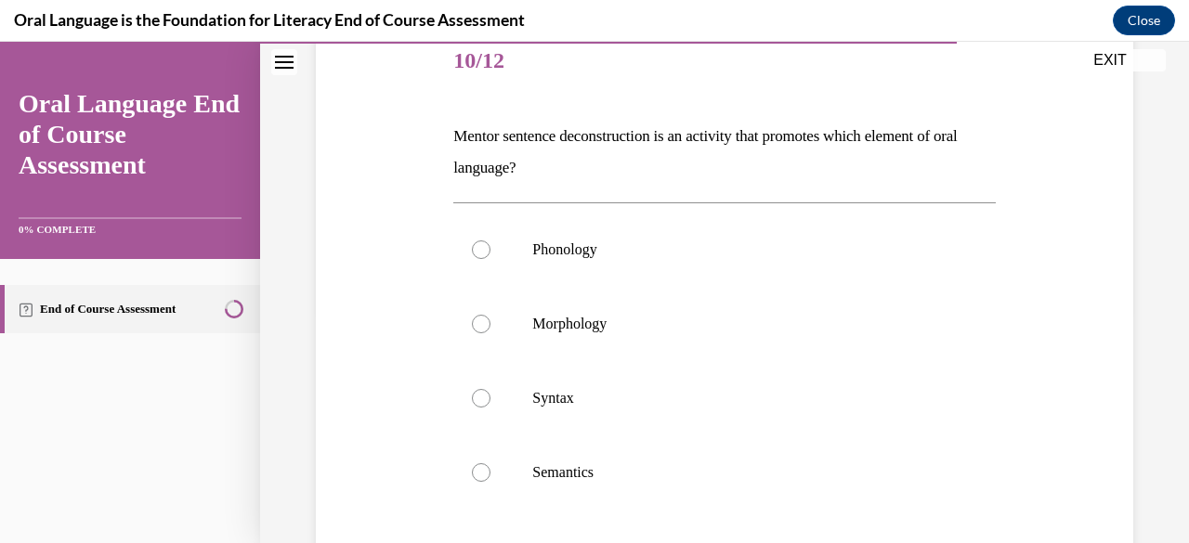
scroll to position [242, 0]
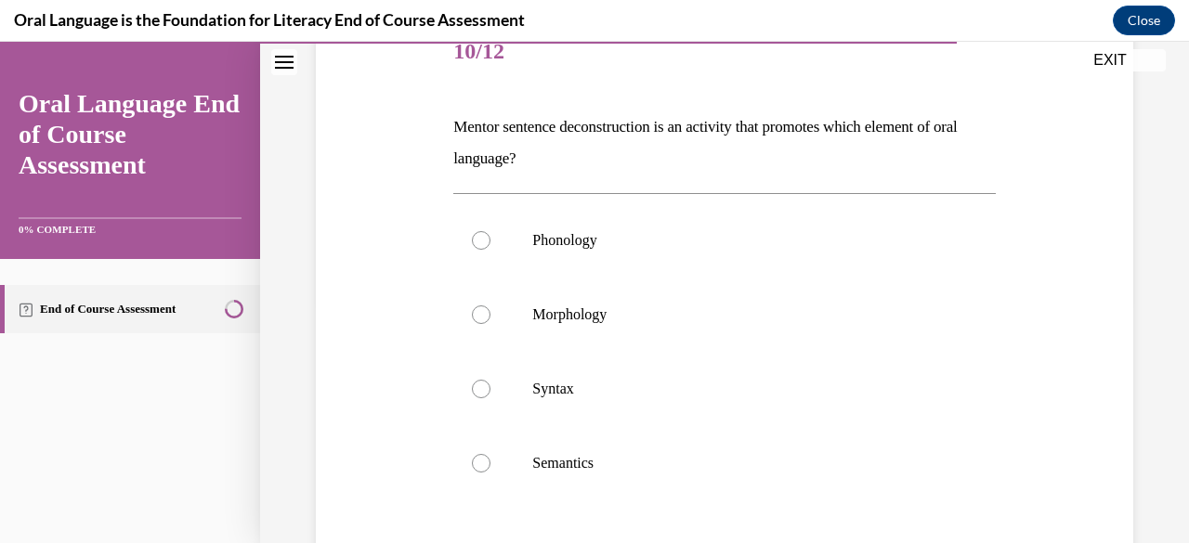
drag, startPoint x: 452, startPoint y: 122, endPoint x: 550, endPoint y: 151, distance: 102.0
click at [550, 151] on p "Mentor sentence deconstruction is an activity that promotes which element of or…" at bounding box center [723, 142] width 541 height 63
copy p "Mentor sentence deconstruction is an activity that promotes which element of or…"
click at [550, 151] on p "Mentor sentence deconstruction is an activity that promotes which element of or…" at bounding box center [723, 142] width 541 height 63
click at [547, 401] on label "Syntax" at bounding box center [723, 389] width 541 height 74
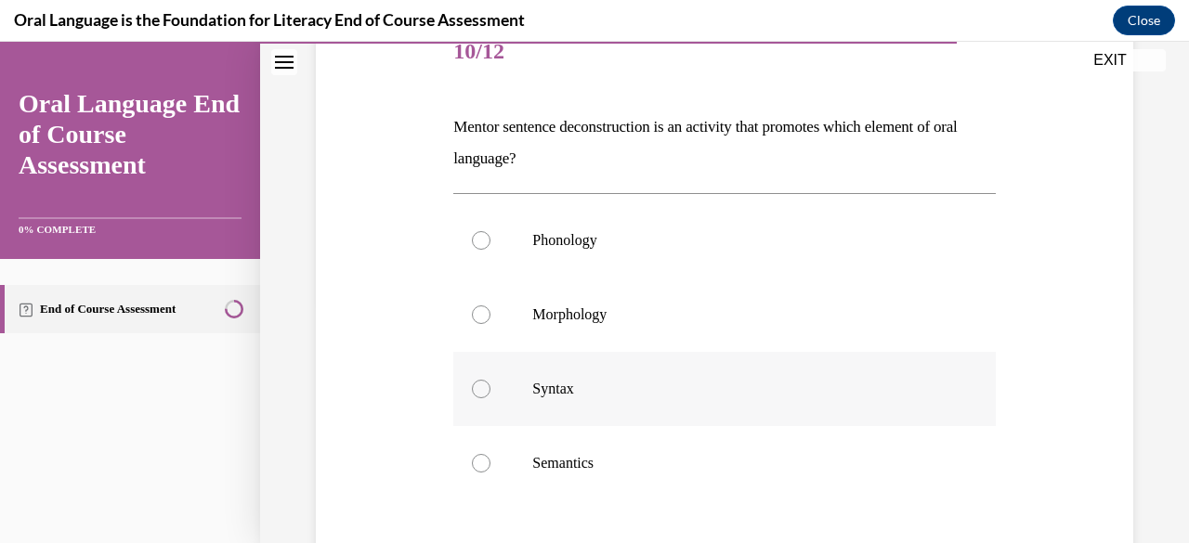
click at [490, 398] on input "Syntax" at bounding box center [481, 389] width 19 height 19
radio input "true"
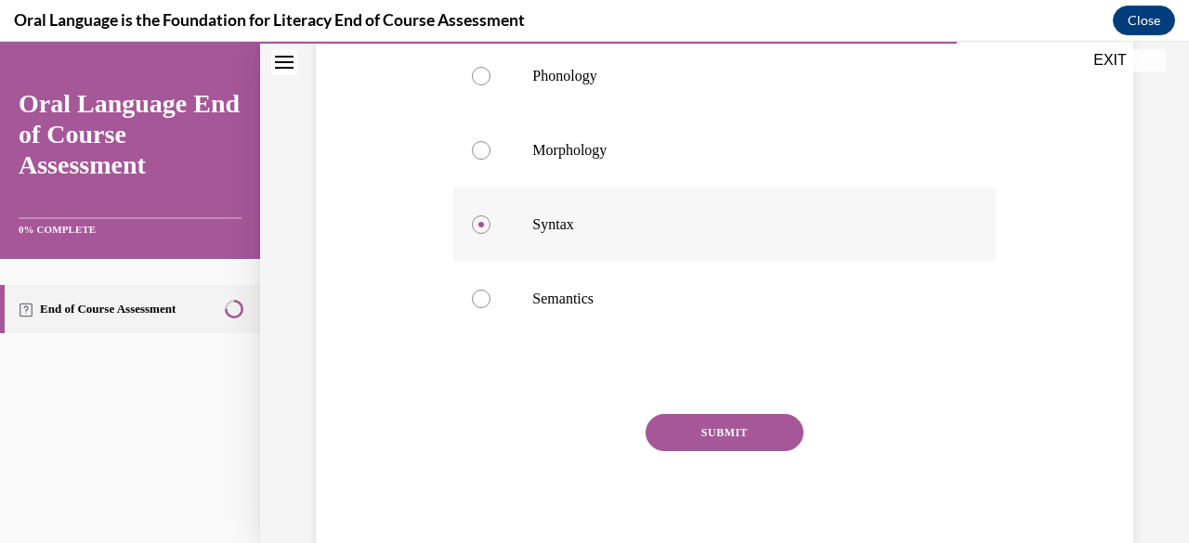
scroll to position [407, 0]
click at [754, 448] on button "SUBMIT" at bounding box center [725, 432] width 158 height 37
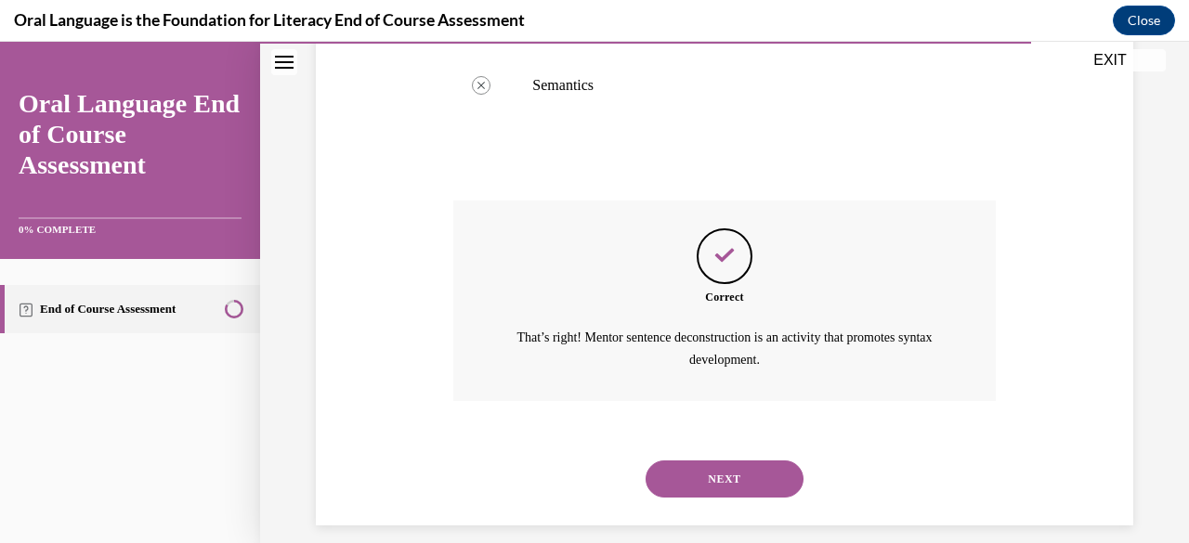
click at [754, 477] on button "NEXT" at bounding box center [725, 479] width 158 height 37
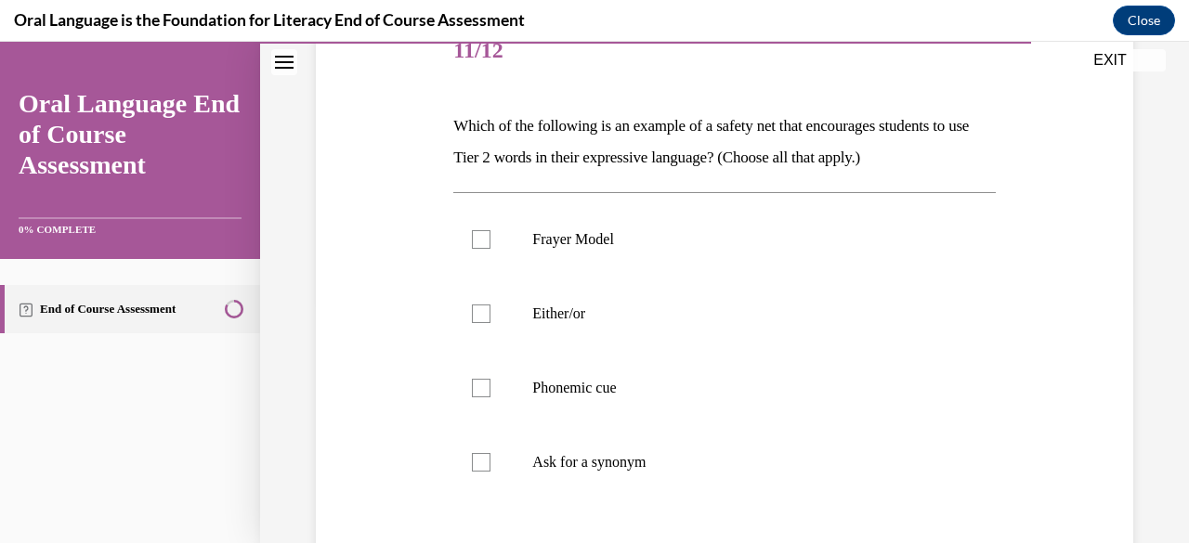
scroll to position [243, 0]
drag, startPoint x: 453, startPoint y: 118, endPoint x: 815, endPoint y: 496, distance: 523.6
click at [815, 496] on div "Question 11/12 Which of the following is an example of a safety net that encour…" at bounding box center [723, 372] width 541 height 715
copy div "Which of the following is an example of a safety net that encourages students t…"
click at [823, 77] on div "Question 11/12 Which of the following is an example of a safety net that encour…" at bounding box center [723, 372] width 541 height 715
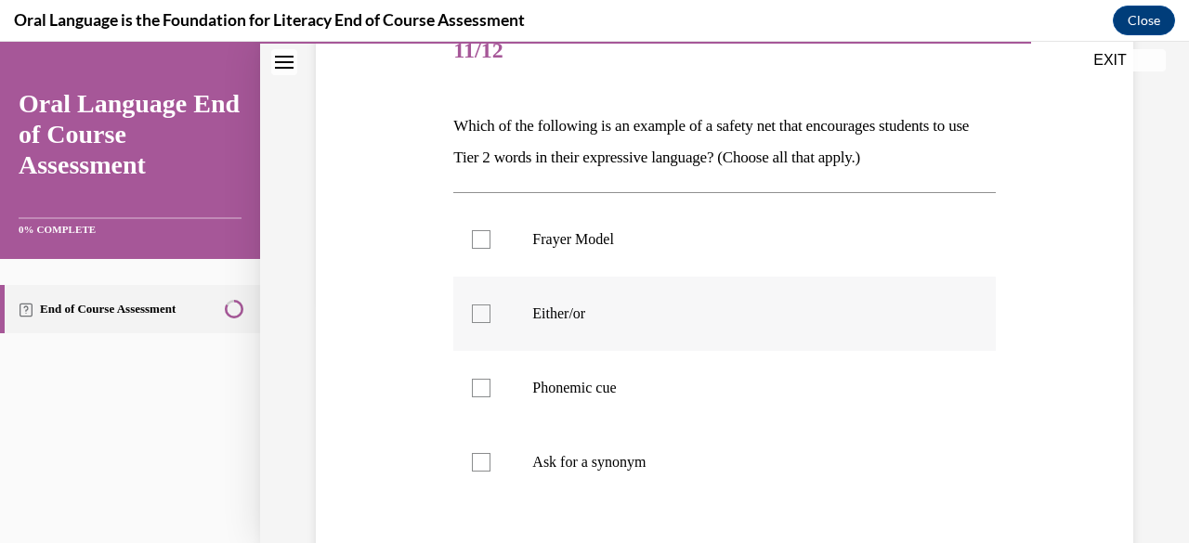
click at [565, 320] on p "Either/or" at bounding box center [740, 314] width 416 height 19
click at [490, 320] on input "Either/or" at bounding box center [481, 314] width 19 height 19
checkbox input "true"
click at [494, 457] on label "Ask for a synonym" at bounding box center [723, 462] width 541 height 74
click at [490, 457] on input "Ask for a synonym" at bounding box center [481, 462] width 19 height 19
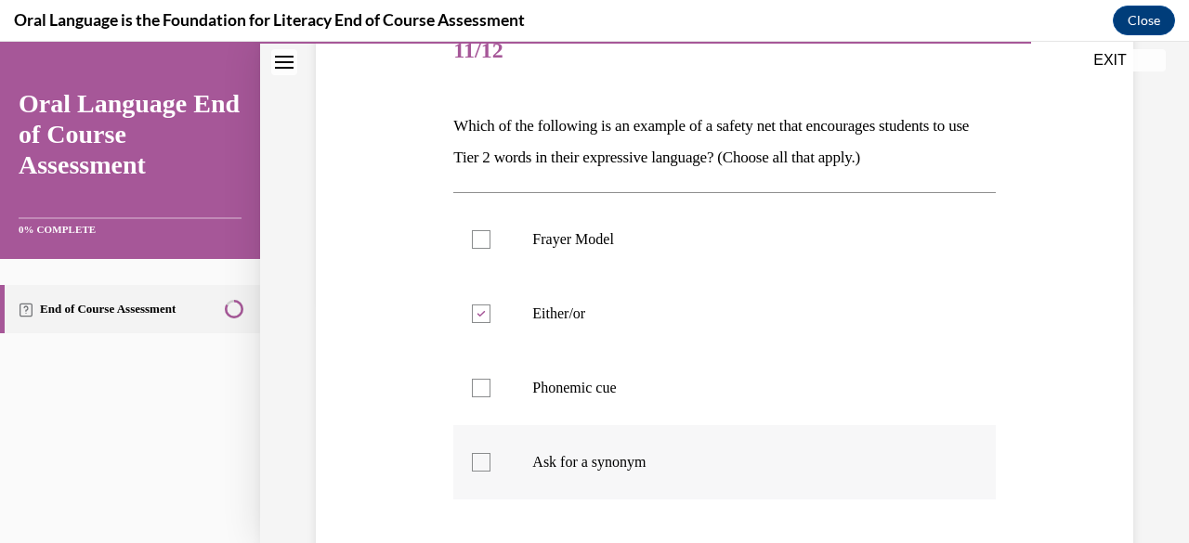
checkbox input "true"
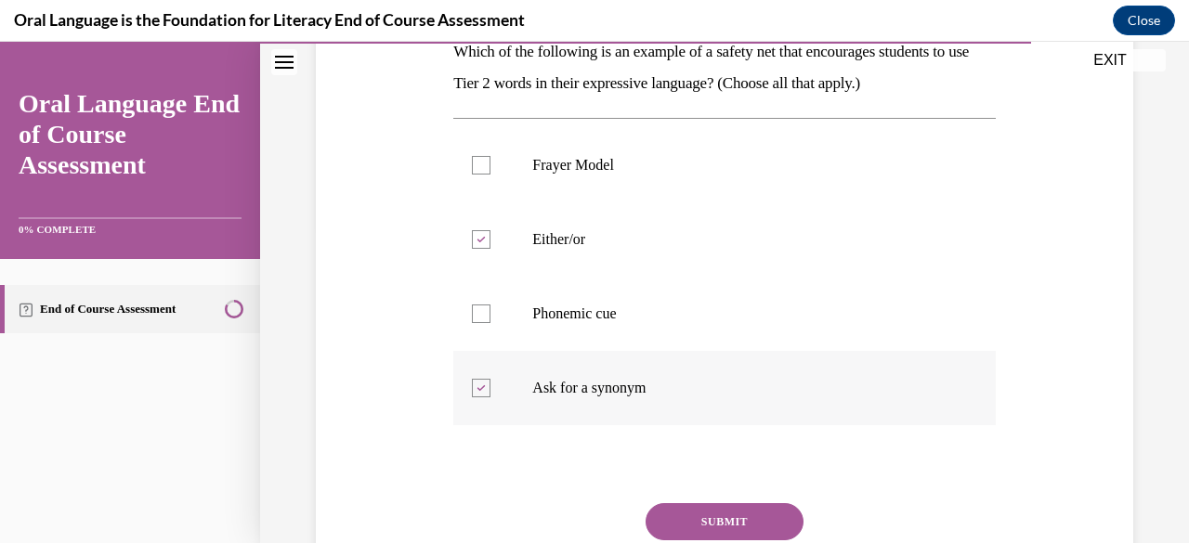
scroll to position [411, 0]
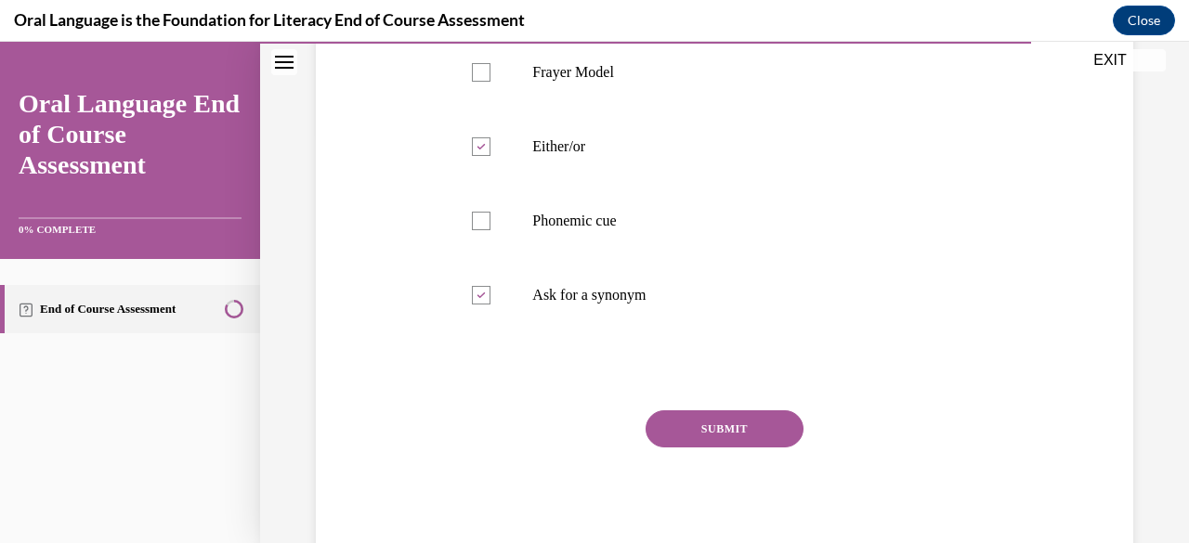
click at [771, 425] on button "SUBMIT" at bounding box center [725, 429] width 158 height 37
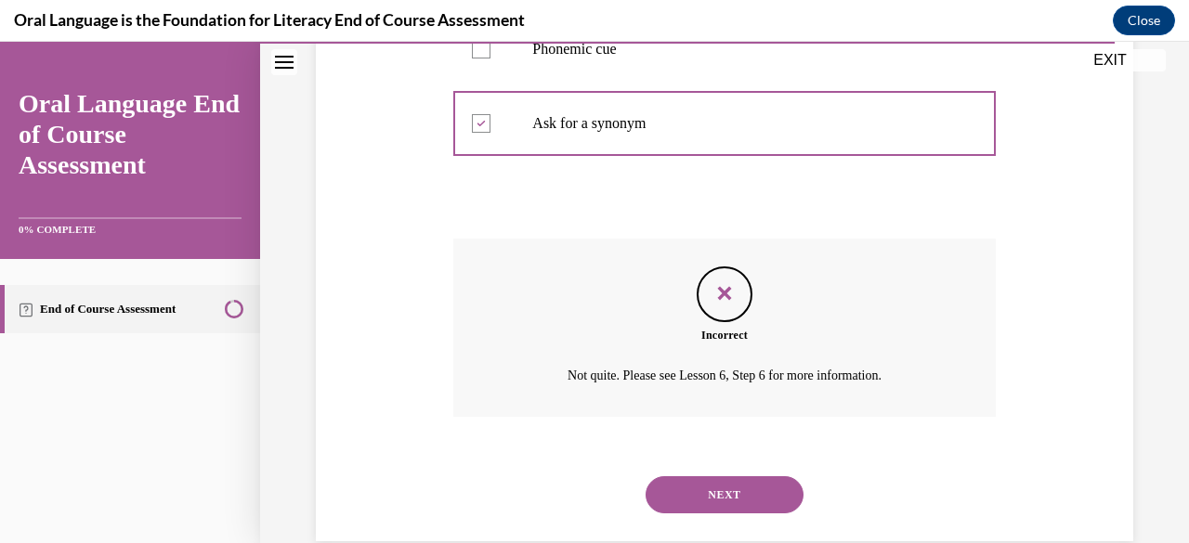
scroll to position [617, 0]
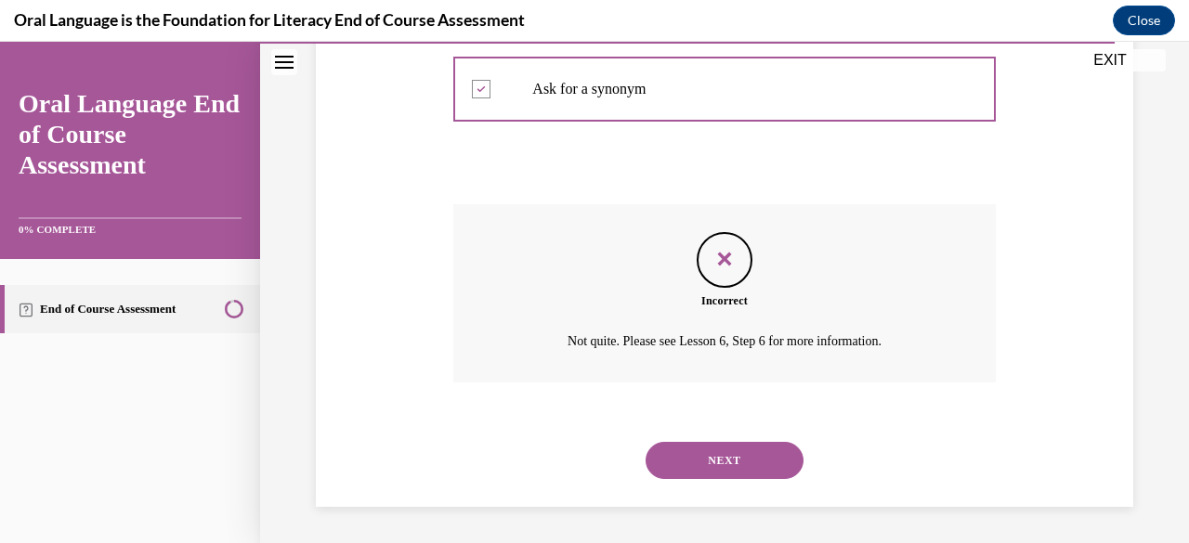
click at [759, 464] on button "NEXT" at bounding box center [725, 460] width 158 height 37
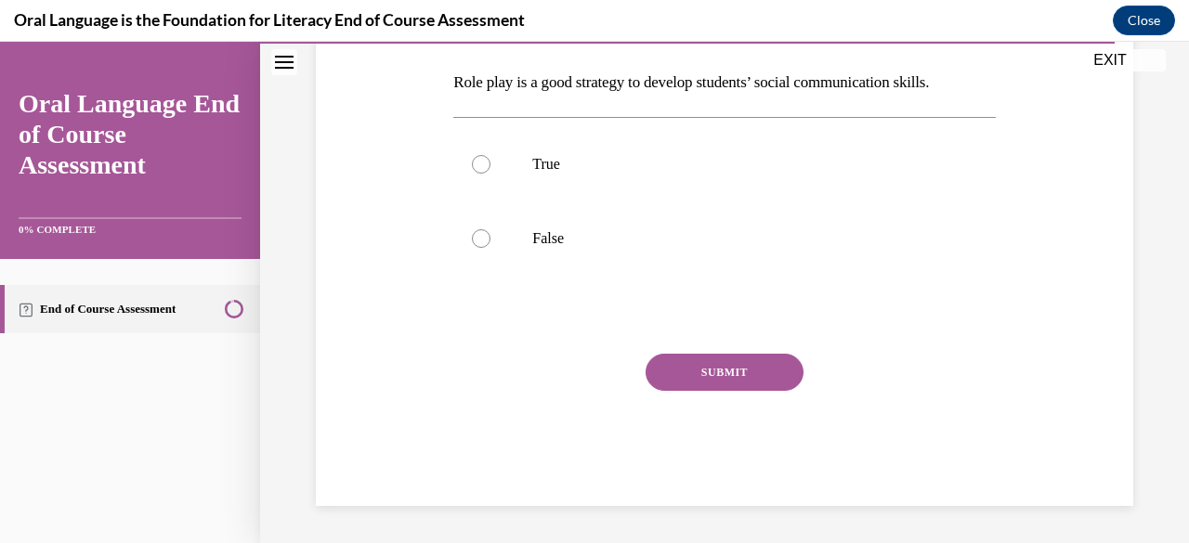
scroll to position [57, 0]
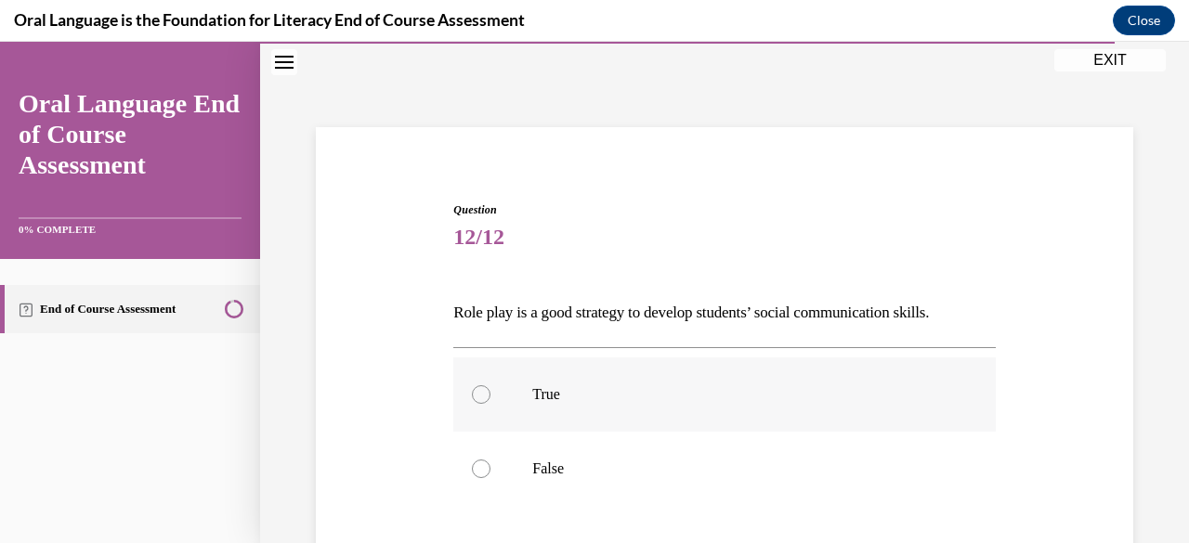
click at [734, 398] on p "True" at bounding box center [740, 394] width 416 height 19
click at [490, 398] on input "True" at bounding box center [481, 394] width 19 height 19
radio input "true"
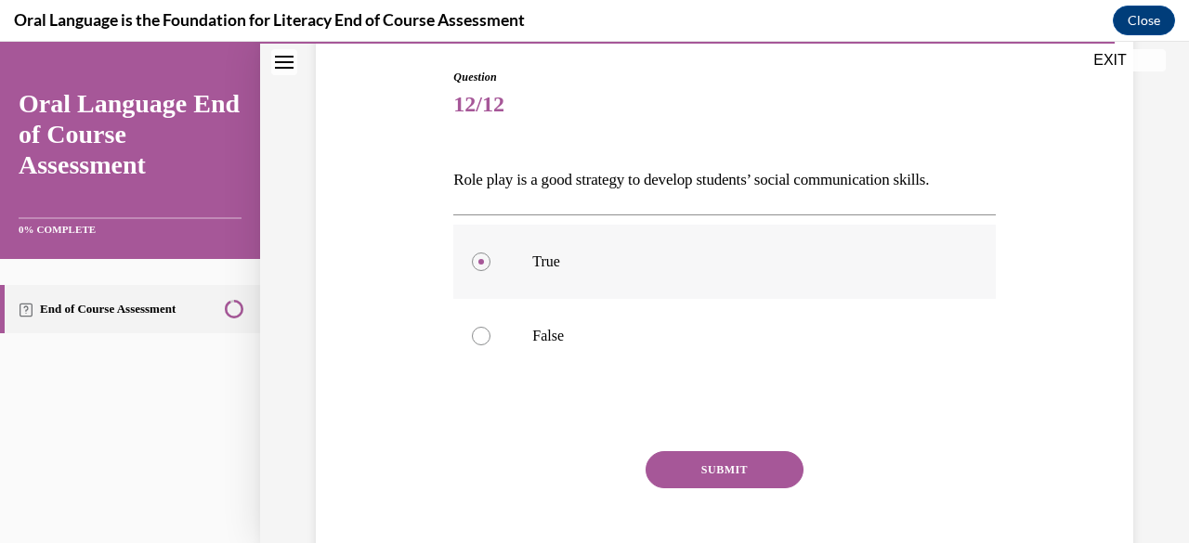
scroll to position [197, 0]
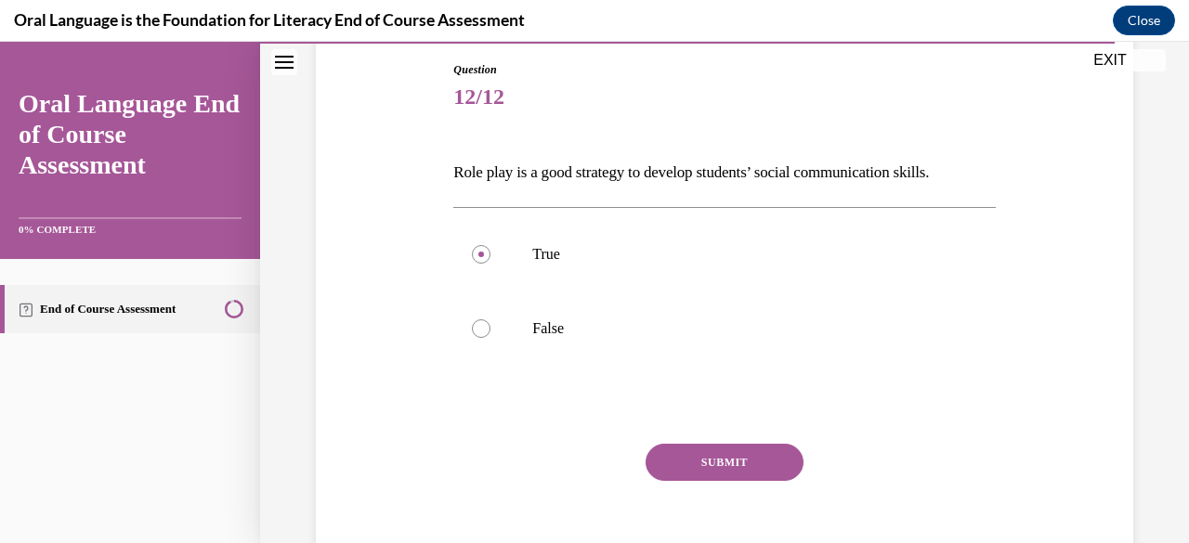
click at [747, 472] on button "SUBMIT" at bounding box center [725, 462] width 158 height 37
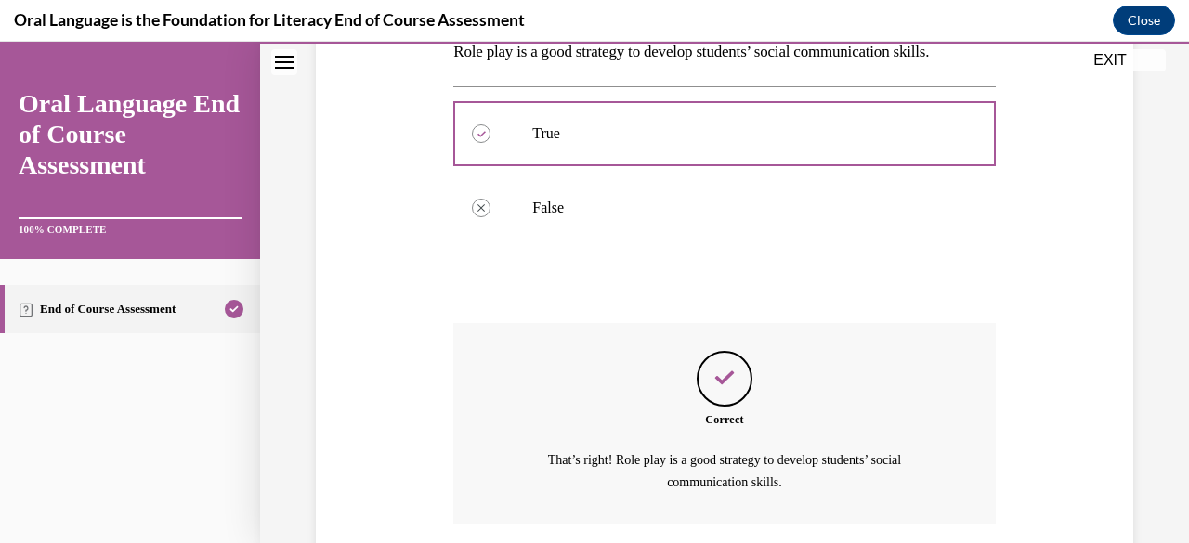
scroll to position [458, 0]
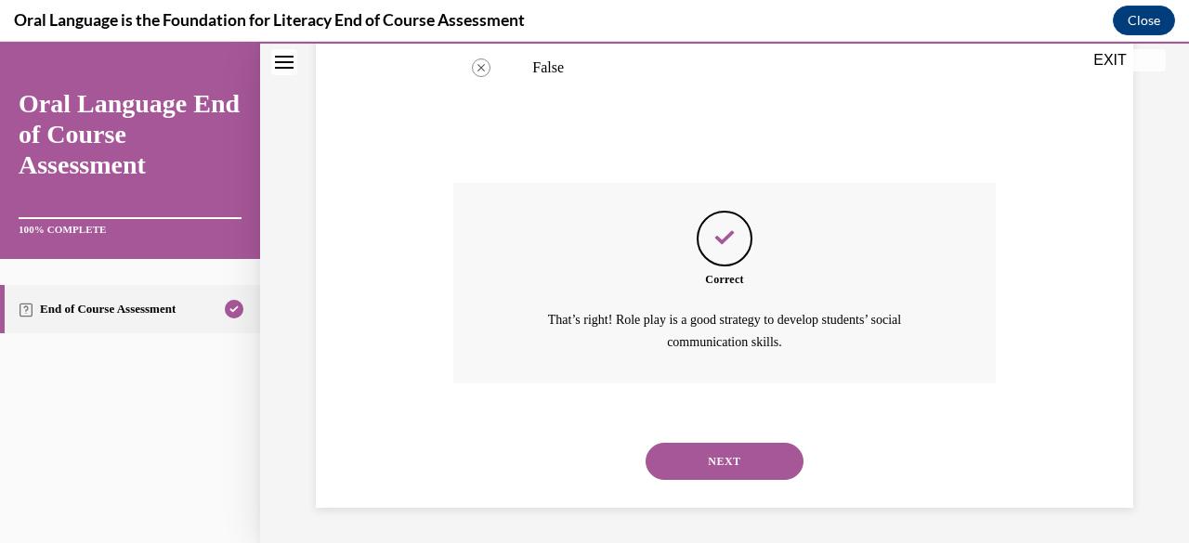
click at [758, 455] on button "NEXT" at bounding box center [725, 461] width 158 height 37
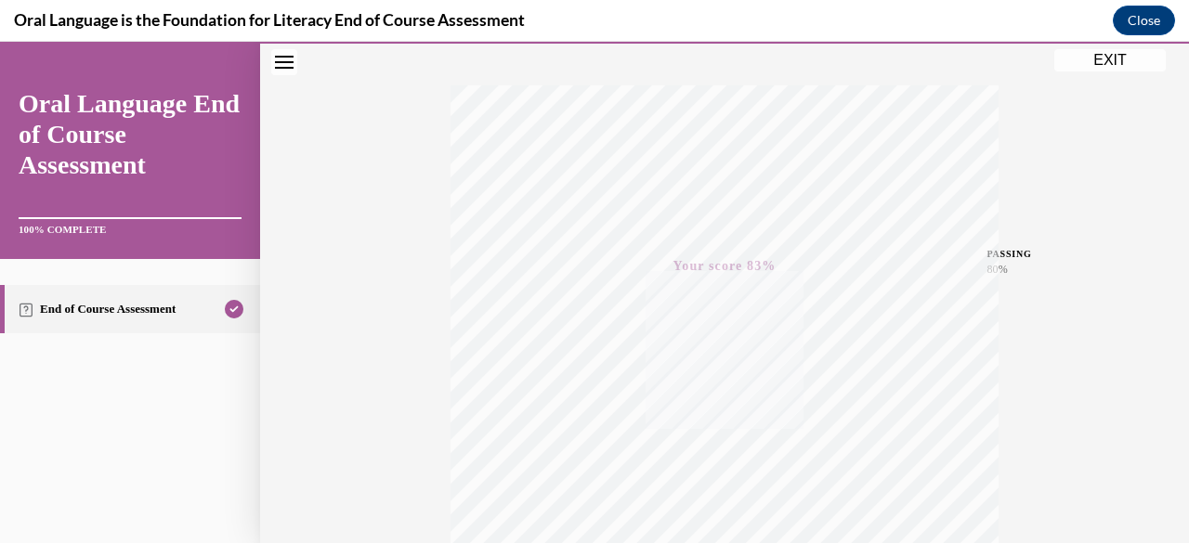
scroll to position [274, 0]
click at [1119, 65] on button "EXIT" at bounding box center [1109, 60] width 111 height 22
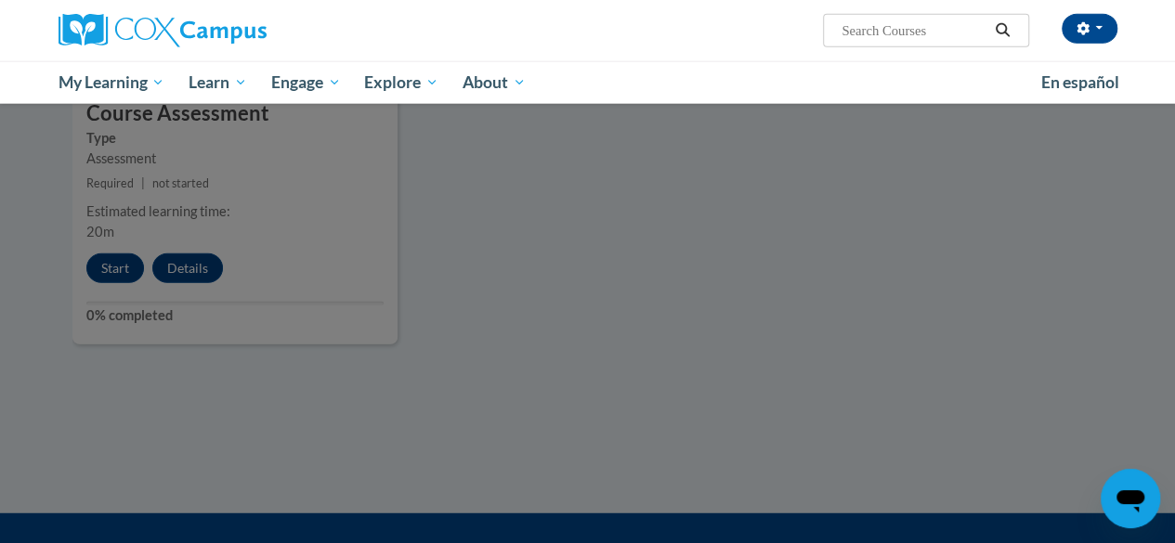
click at [970, 339] on div at bounding box center [587, 271] width 1175 height 543
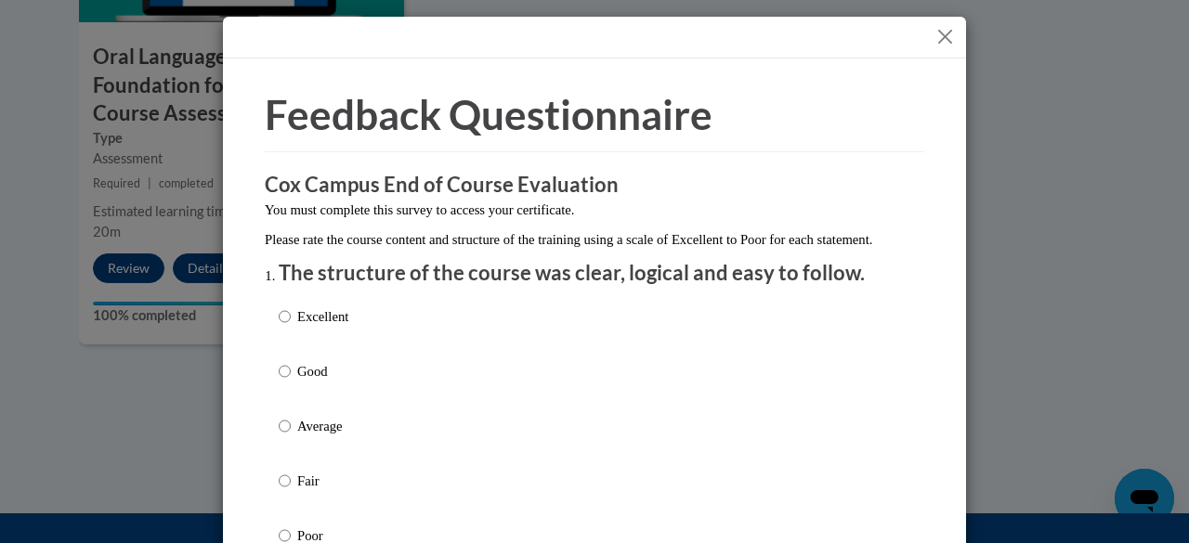
click at [320, 327] on p "Excellent" at bounding box center [322, 317] width 51 height 20
click at [291, 327] on input "Excellent" at bounding box center [285, 317] width 12 height 20
radio input "true"
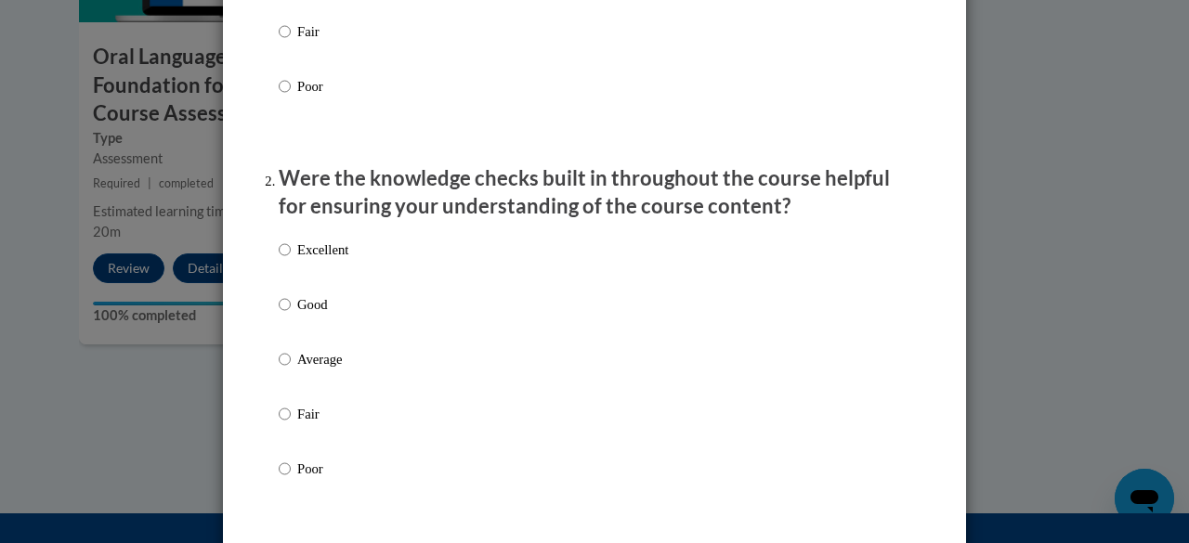
scroll to position [467, 0]
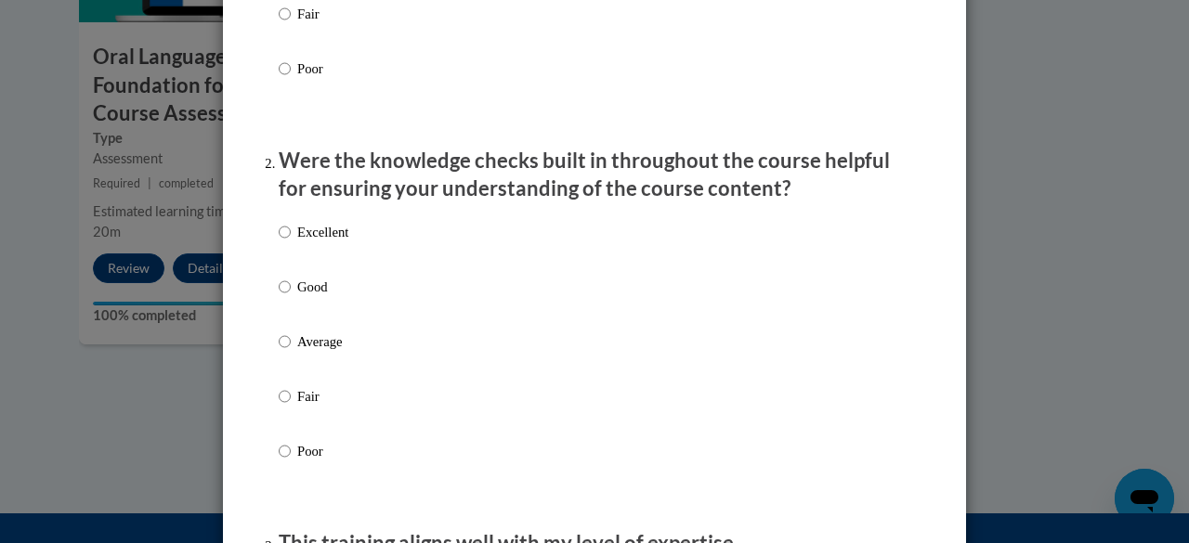
click at [822, 271] on div "Excellent Good Average Fair Poor" at bounding box center [595, 364] width 632 height 303
click at [549, 260] on div "Excellent Good Average Fair Poor" at bounding box center [595, 364] width 632 height 303
click at [326, 270] on label "Excellent" at bounding box center [314, 247] width 70 height 50
click at [291, 242] on input "Excellent" at bounding box center [285, 232] width 12 height 20
radio input "true"
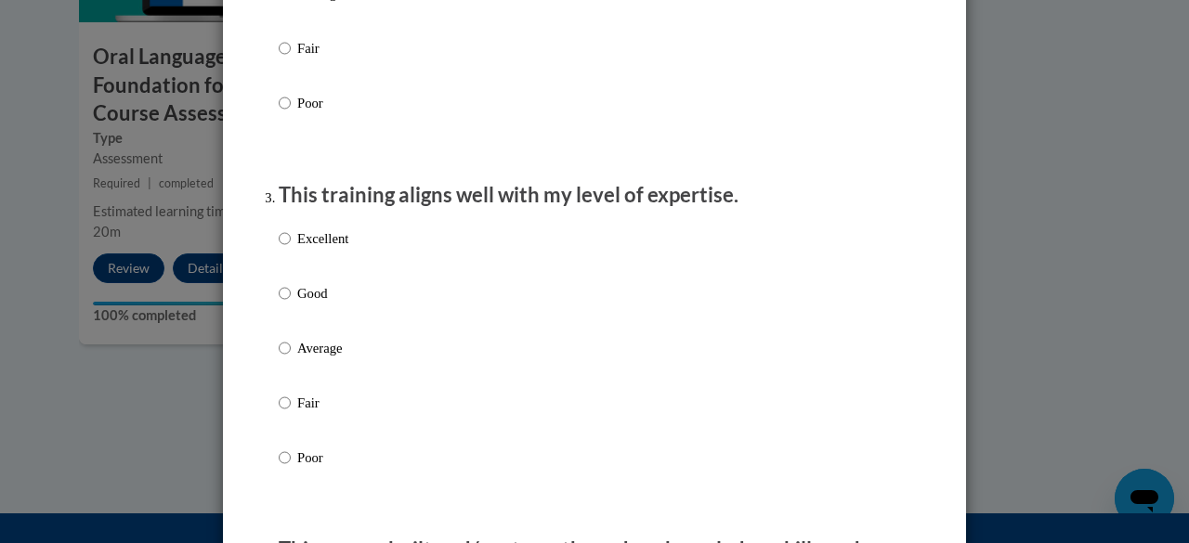
scroll to position [828, 0]
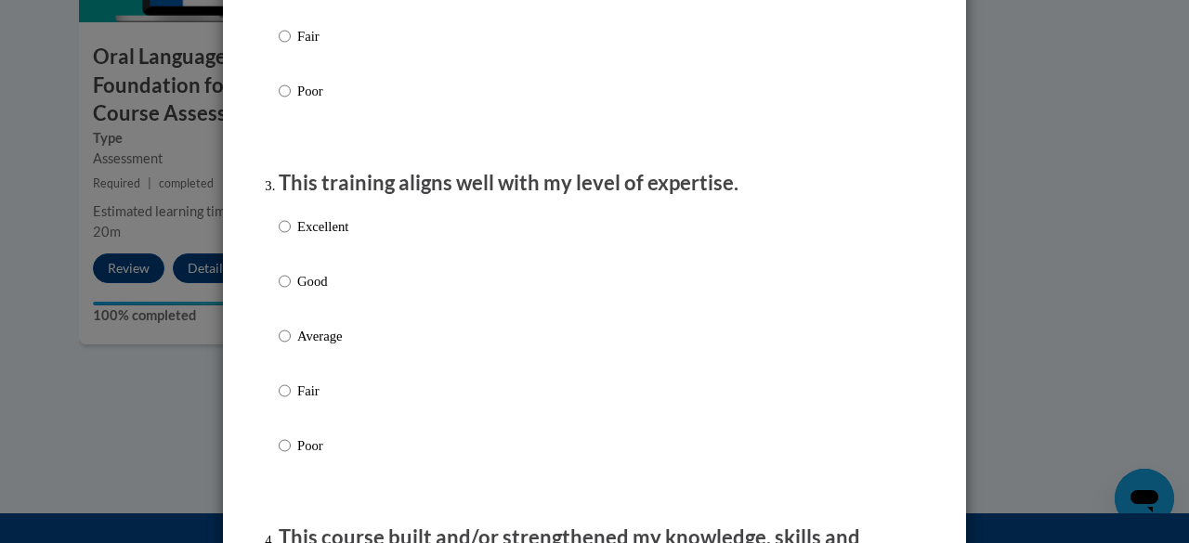
click at [328, 262] on label "Excellent" at bounding box center [314, 241] width 70 height 50
click at [291, 237] on input "Excellent" at bounding box center [285, 226] width 12 height 20
radio input "true"
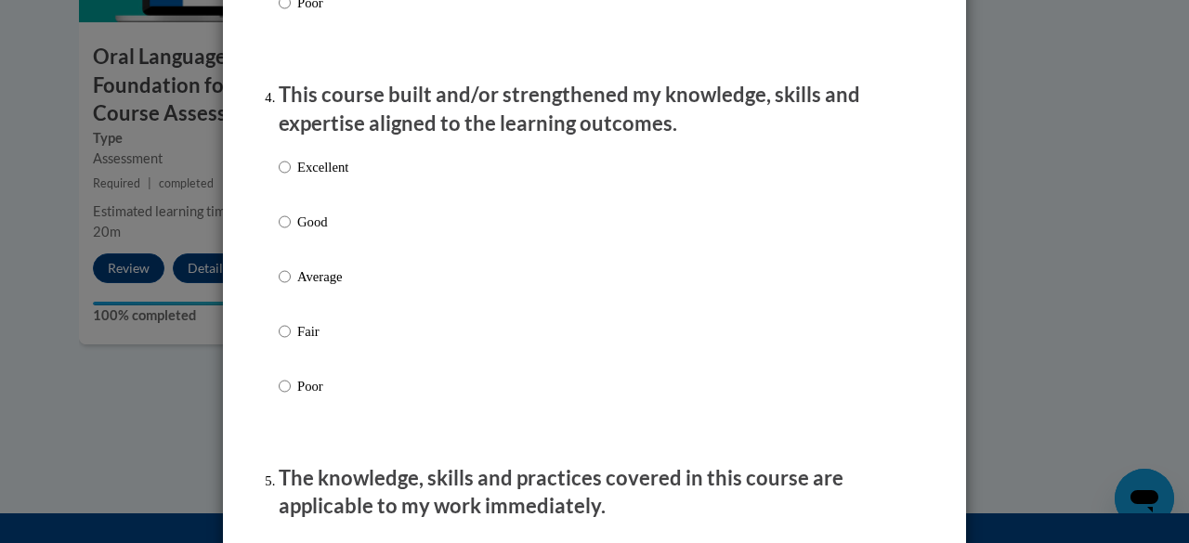
scroll to position [1284, 0]
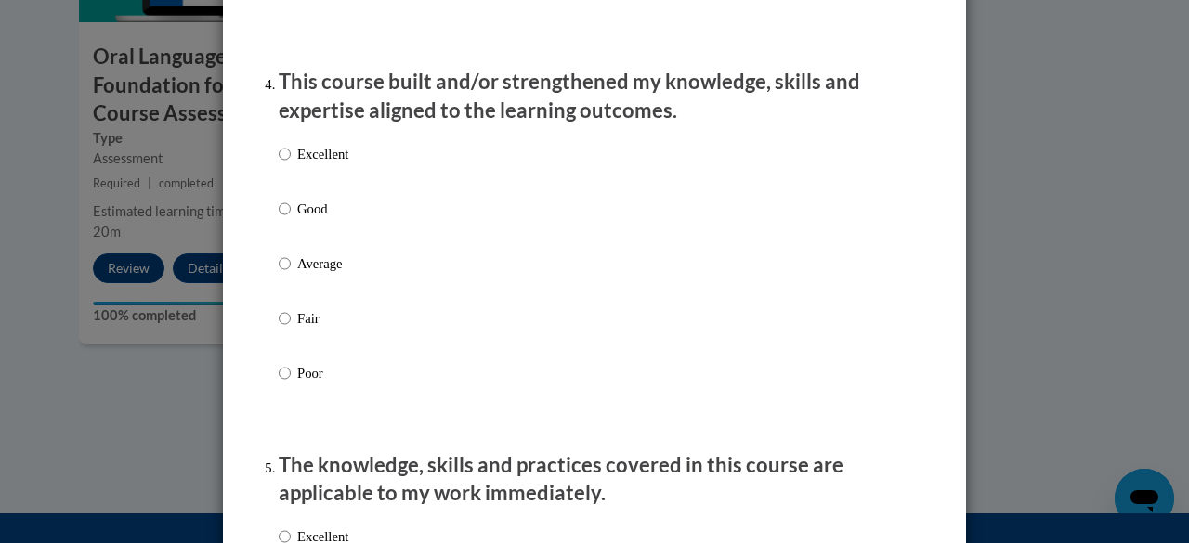
click at [331, 164] on p "Excellent" at bounding box center [322, 154] width 51 height 20
click at [291, 164] on input "Excellent" at bounding box center [285, 154] width 12 height 20
radio input "true"
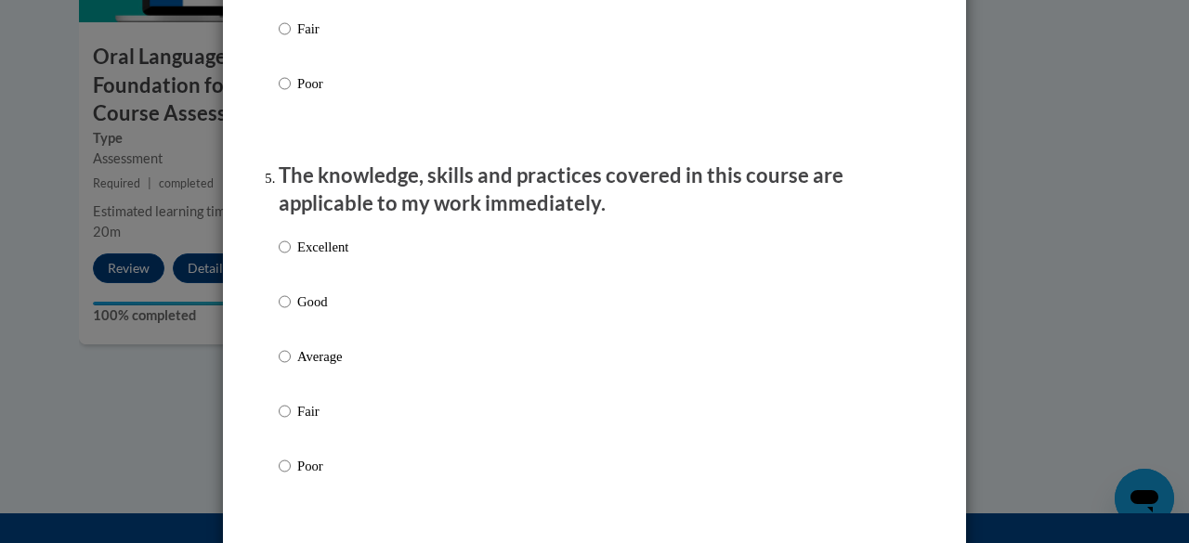
click at [337, 257] on p "Excellent" at bounding box center [322, 247] width 51 height 20
click at [291, 257] on input "Excellent" at bounding box center [285, 247] width 12 height 20
radio input "true"
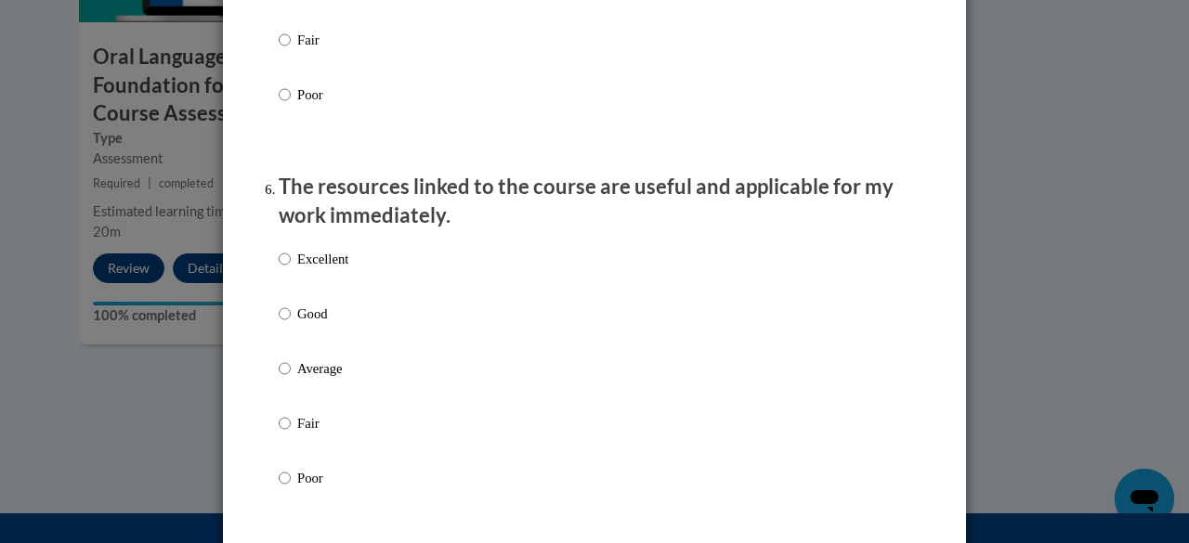
scroll to position [1948, 0]
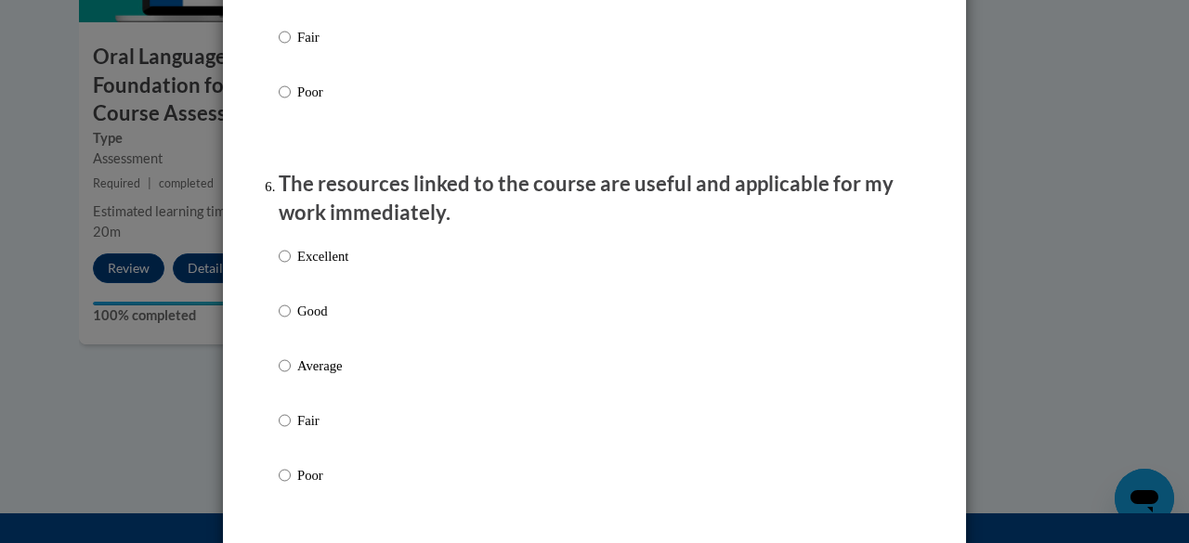
click at [336, 288] on label "Excellent" at bounding box center [314, 271] width 70 height 50
click at [291, 267] on input "Excellent" at bounding box center [285, 256] width 12 height 20
radio input "true"
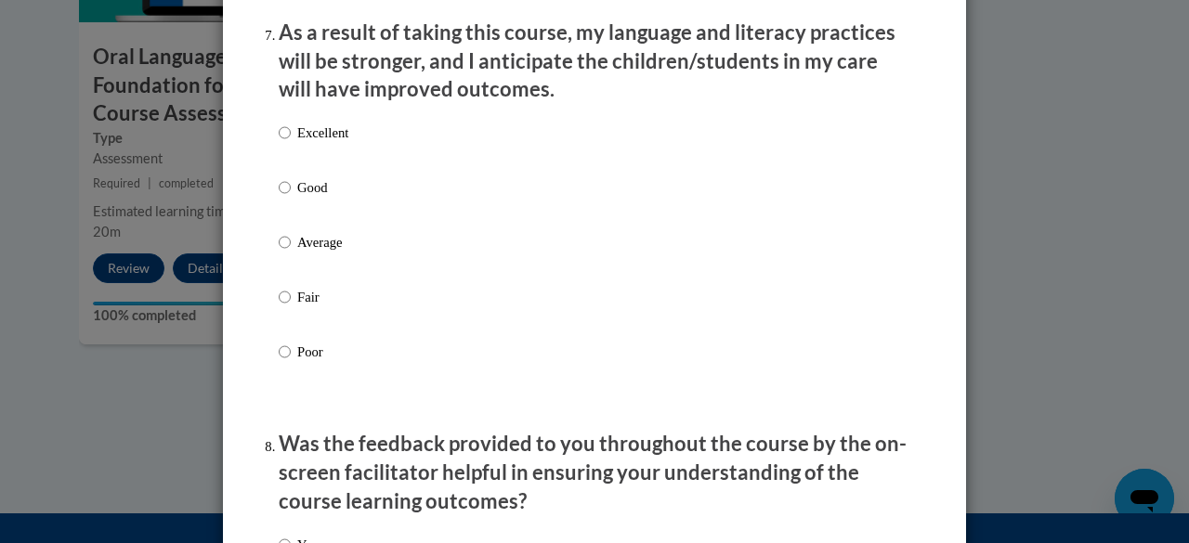
scroll to position [2474, 0]
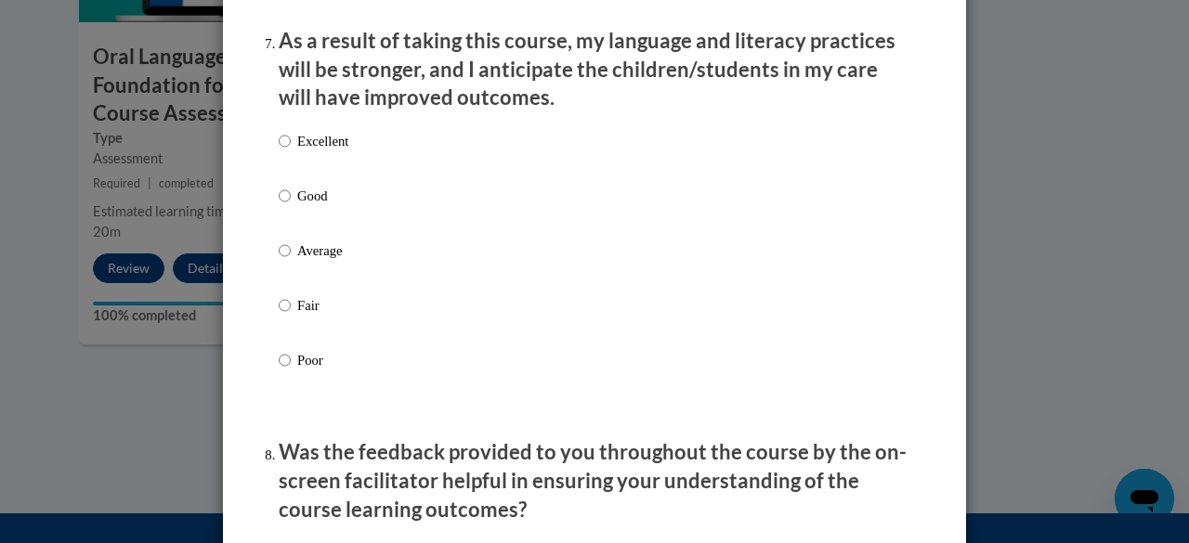
click at [336, 151] on p "Excellent" at bounding box center [322, 141] width 51 height 20
click at [291, 151] on input "Excellent" at bounding box center [285, 141] width 12 height 20
radio input "true"
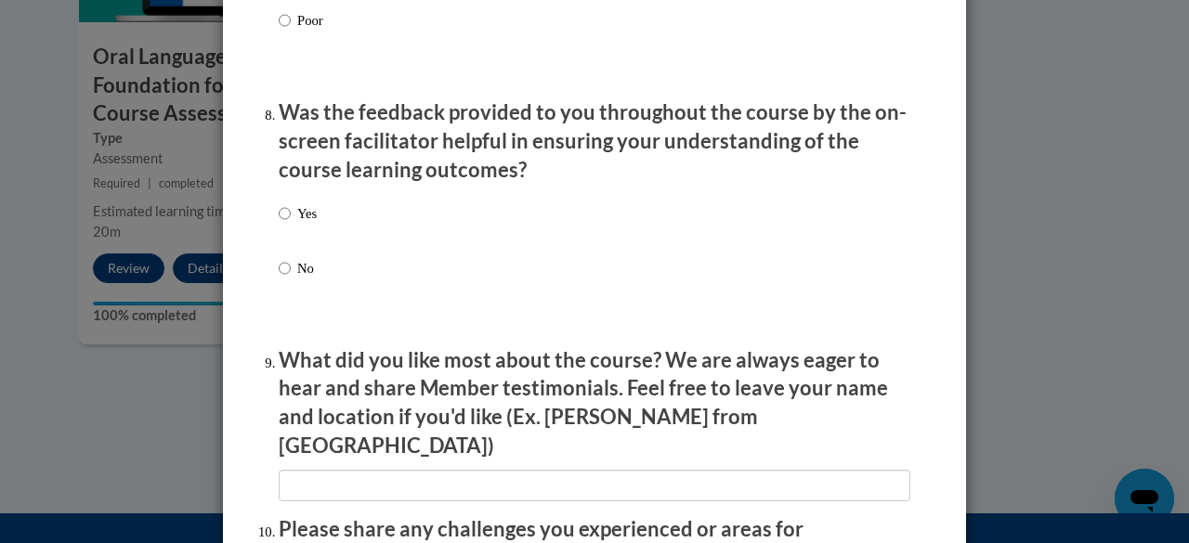
scroll to position [2818, 0]
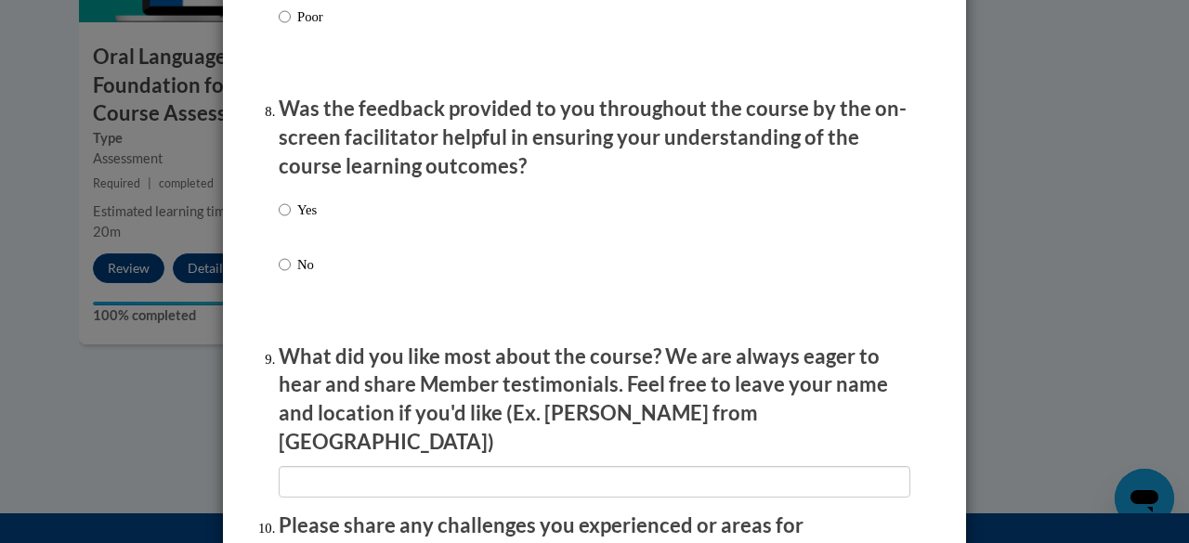
click at [431, 239] on div "Yes No" at bounding box center [595, 259] width 632 height 138
click at [299, 220] on p "Yes" at bounding box center [307, 210] width 20 height 20
click at [291, 220] on input "Yes" at bounding box center [285, 210] width 12 height 20
radio input "true"
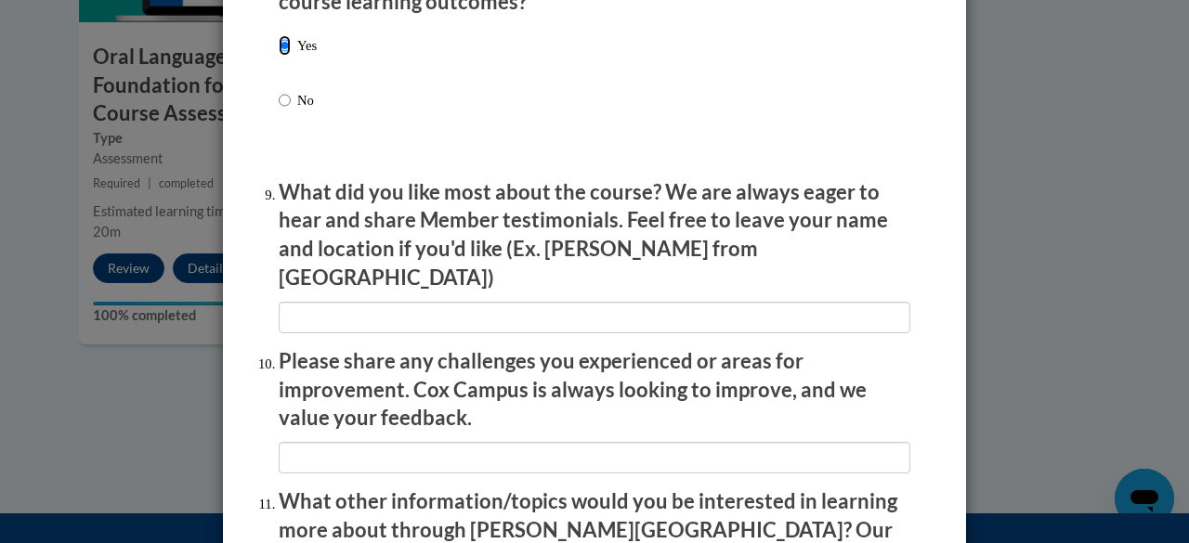
scroll to position [2981, 0]
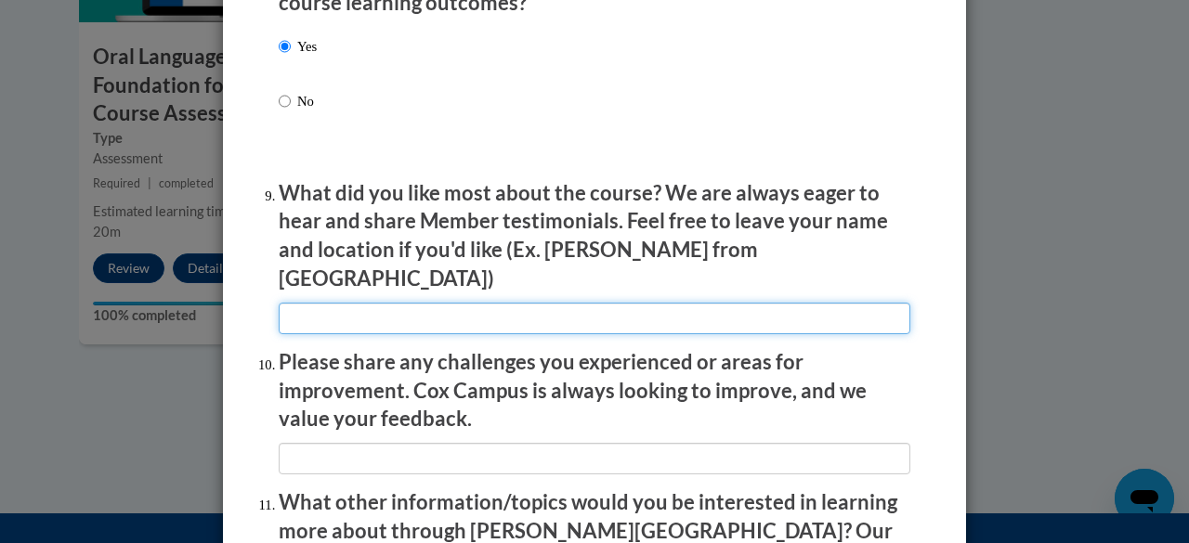
click at [805, 307] on input "textbox" at bounding box center [595, 319] width 632 height 32
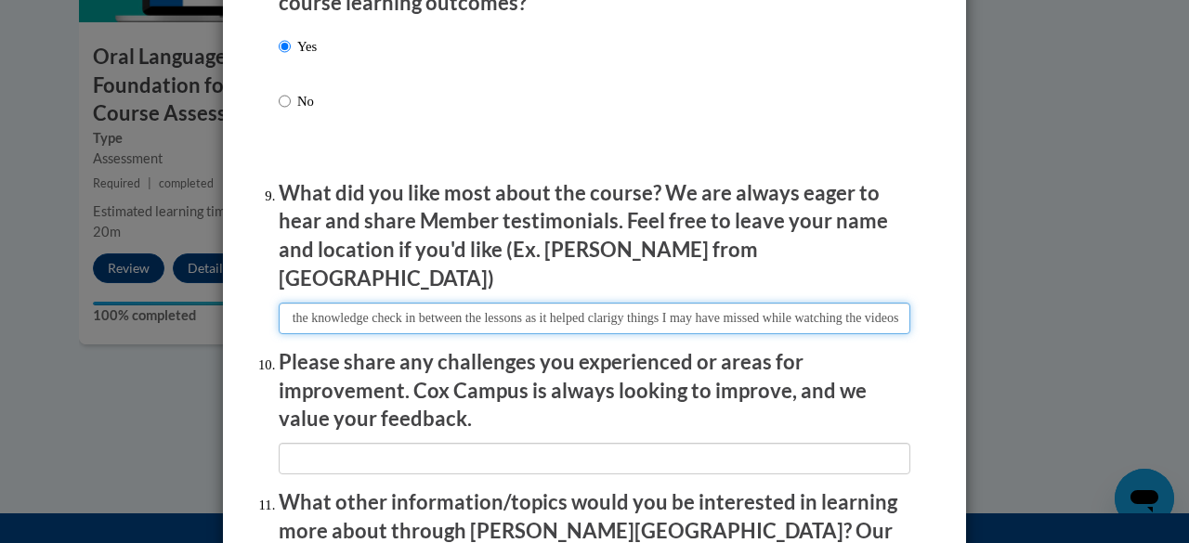
scroll to position [0, 102]
click at [580, 303] on input "textbox" at bounding box center [595, 319] width 632 height 32
type input "I liked the knowledge check in between the lessons as it helped clarify things …"
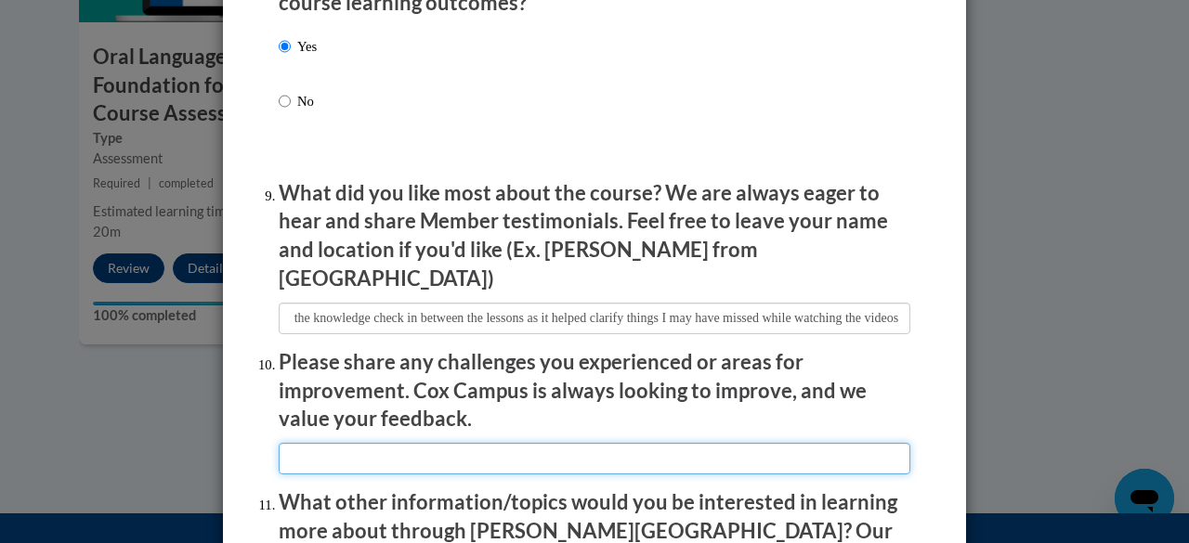
scroll to position [0, 0]
click at [492, 443] on input "textbox" at bounding box center [595, 459] width 632 height 32
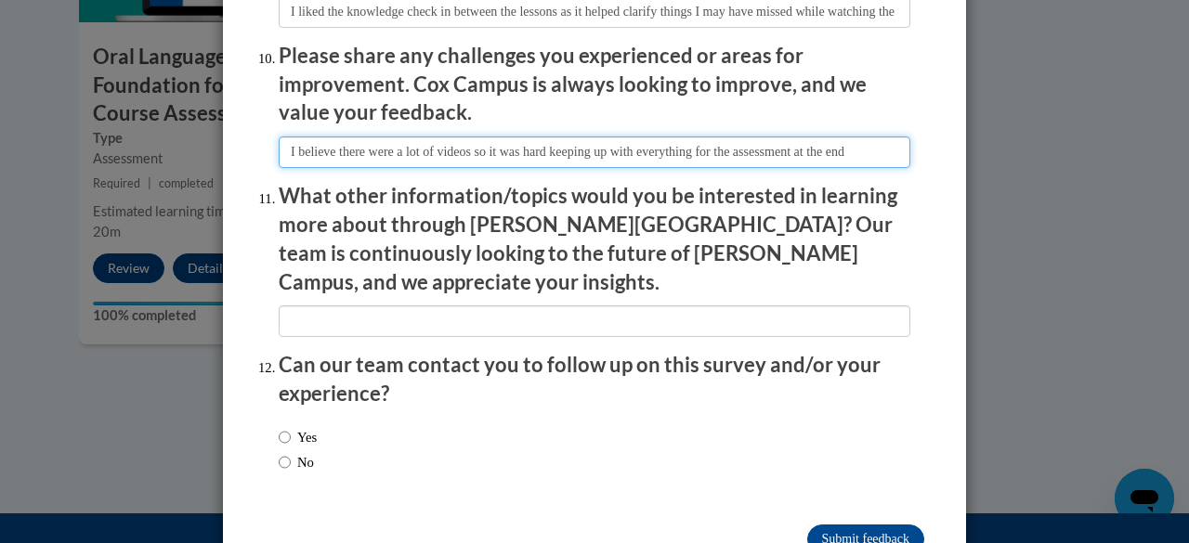
scroll to position [3294, 0]
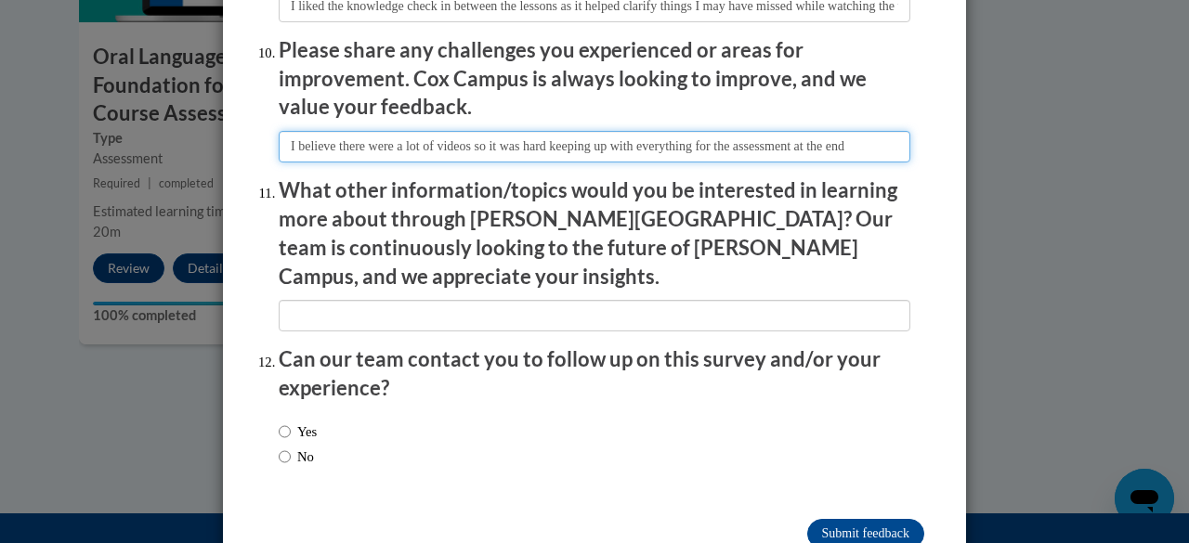
type input "I believe there were a lot of videos so it was hard keeping up with everything …"
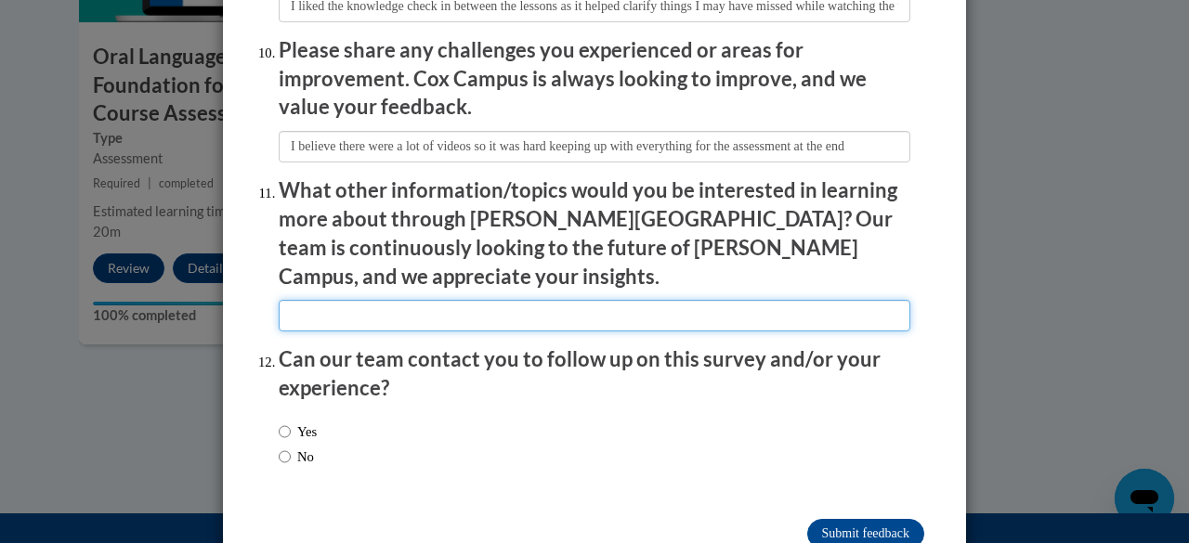
click at [832, 300] on input "textbox" at bounding box center [595, 316] width 632 height 32
type input "n/a"
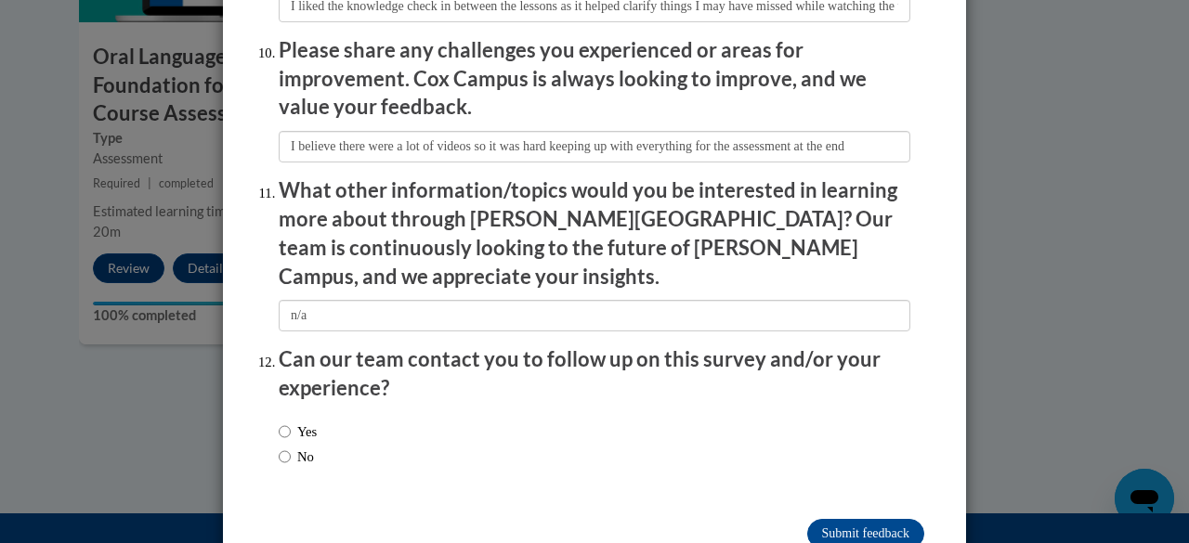
click at [295, 422] on label "Yes" at bounding box center [298, 432] width 38 height 20
click at [291, 422] on input "Yes" at bounding box center [285, 432] width 12 height 20
radio input "true"
click at [860, 519] on input "Submit feedback" at bounding box center [865, 534] width 117 height 30
